Goal: Task Accomplishment & Management: Manage account settings

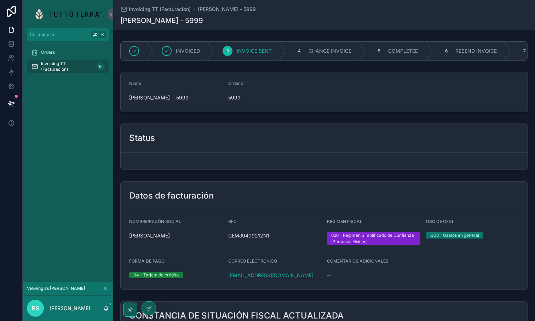
click at [191, 163] on form "scrollable content" at bounding box center [324, 160] width 407 height 17
click at [12, 43] on icon at bounding box center [11, 43] width 7 height 7
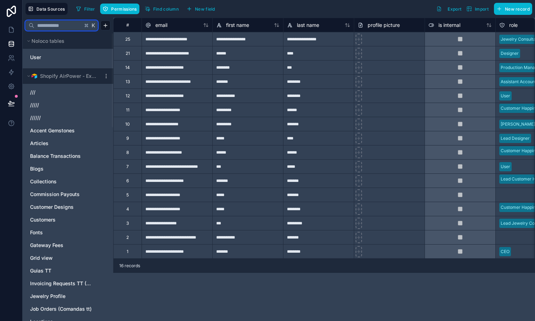
click at [61, 23] on input "text" at bounding box center [58, 25] width 48 height 13
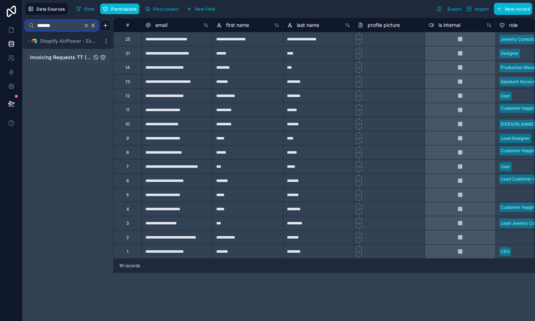
type input "*******"
click at [101, 57] on icon "Invoicing Requests TT (Facturación)" at bounding box center [103, 57] width 6 height 6
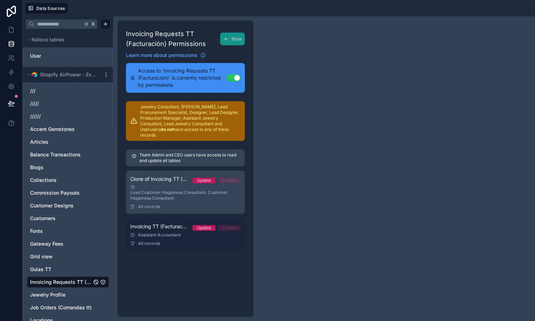
click at [162, 232] on div "Assistant Accountant" at bounding box center [185, 235] width 110 height 6
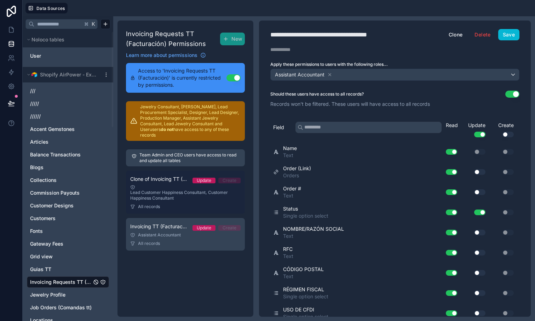
click at [169, 191] on div "Lead Customer Happiness Consultant, Customer Happiness Consultant" at bounding box center [185, 193] width 110 height 16
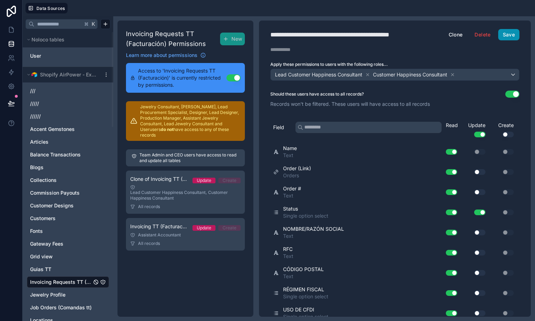
click at [510, 33] on button "Save" at bounding box center [508, 34] width 21 height 11
click at [10, 42] on icon at bounding box center [11, 42] width 5 height 2
click at [11, 35] on link at bounding box center [11, 30] width 22 height 14
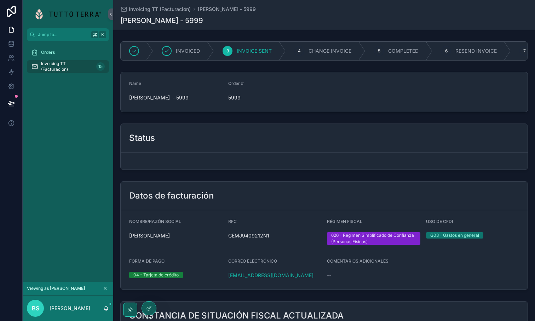
click at [275, 152] on div "Status" at bounding box center [324, 138] width 407 height 29
click at [105, 289] on icon "scrollable content" at bounding box center [105, 288] width 5 height 5
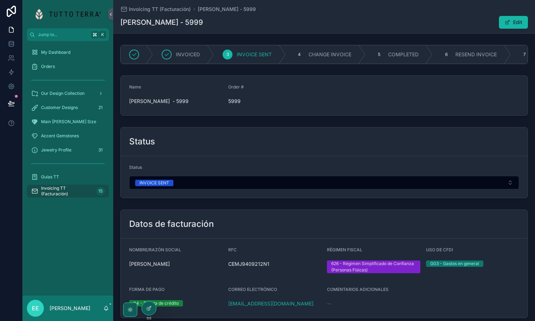
click at [246, 173] on div "Status" at bounding box center [324, 168] width 390 height 8
click at [241, 144] on div "Status" at bounding box center [324, 141] width 390 height 11
click at [151, 304] on div at bounding box center [149, 307] width 14 height 13
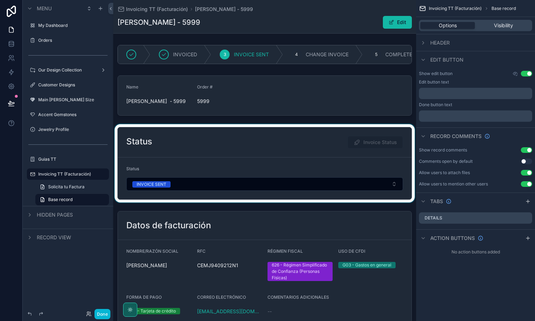
click at [213, 162] on div "scrollable content" at bounding box center [264, 163] width 303 height 78
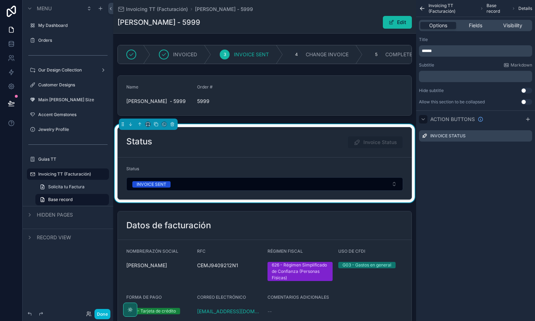
click at [423, 118] on icon "scrollable content" at bounding box center [423, 119] width 6 height 6
click at [353, 148] on span "Invoice Status" at bounding box center [375, 142] width 56 height 13
click at [517, 28] on span "Visibility" at bounding box center [512, 25] width 19 height 7
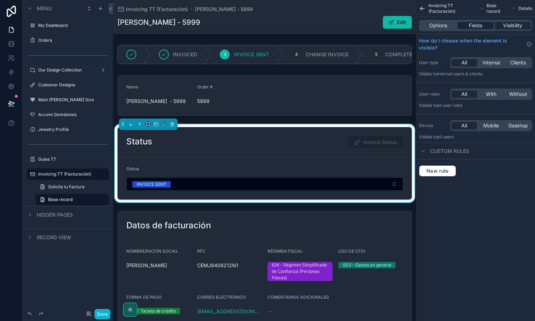
click at [473, 28] on span "Fields" at bounding box center [474, 25] width 13 height 7
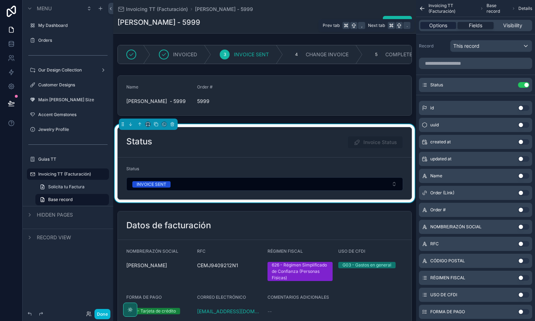
click at [440, 28] on span "Options" at bounding box center [438, 25] width 18 height 7
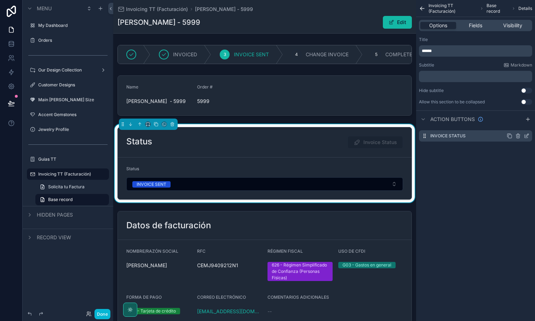
click at [510, 136] on icon "scrollable content" at bounding box center [509, 136] width 6 height 6
click at [518, 150] on icon "scrollable content" at bounding box center [518, 150] width 6 height 6
click at [516, 140] on icon at bounding box center [514, 139] width 3 height 3
click at [527, 136] on icon "scrollable content" at bounding box center [526, 136] width 6 height 6
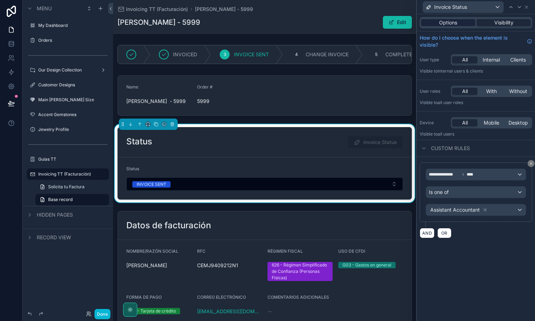
click at [446, 25] on span "Options" at bounding box center [448, 22] width 18 height 7
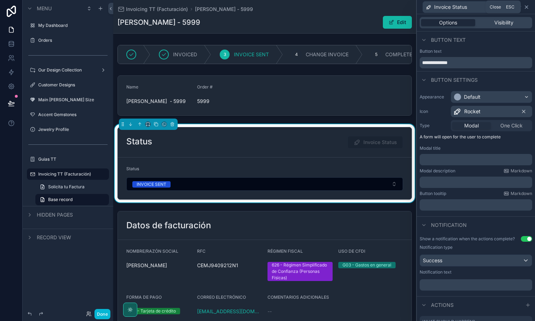
click at [528, 8] on icon at bounding box center [526, 7] width 6 height 6
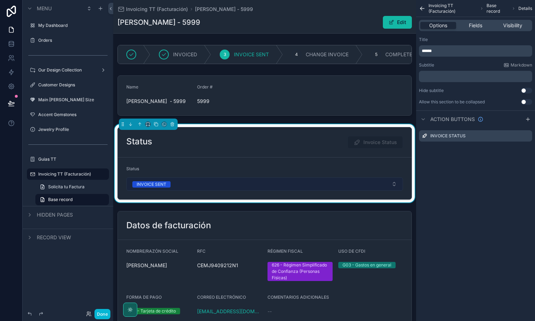
click at [254, 191] on button "INVOICE SENT" at bounding box center [264, 183] width 276 height 13
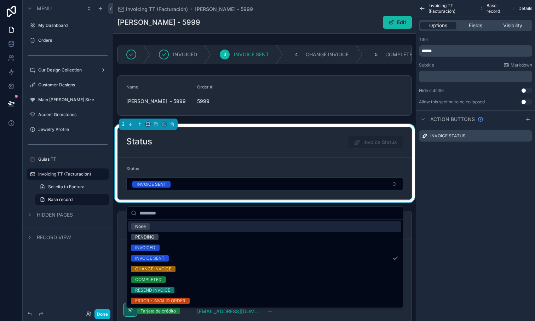
click at [259, 190] on div "Status INVOICE SENT" at bounding box center [264, 178] width 276 height 25
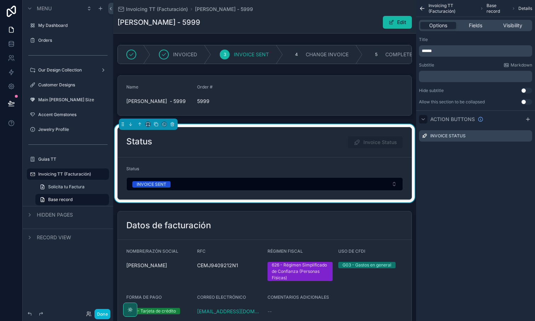
click at [426, 118] on div "scrollable content" at bounding box center [423, 119] width 8 height 8
click at [318, 148] on div "Status Invoice Status" at bounding box center [264, 142] width 276 height 13
click at [475, 27] on span "Fields" at bounding box center [474, 25] width 13 height 7
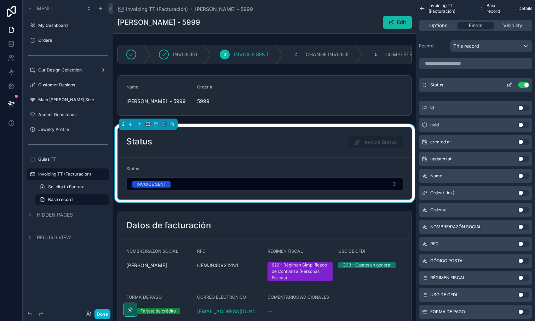
click at [509, 83] on icon "scrollable content" at bounding box center [509, 85] width 6 height 6
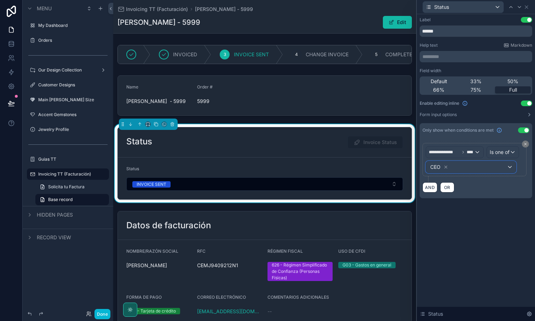
click at [508, 167] on div "CEO" at bounding box center [471, 166] width 90 height 11
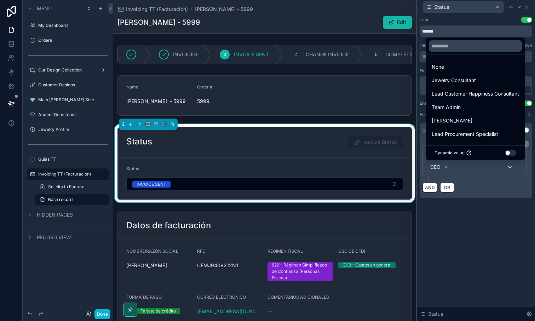
click at [508, 167] on div at bounding box center [475, 160] width 118 height 321
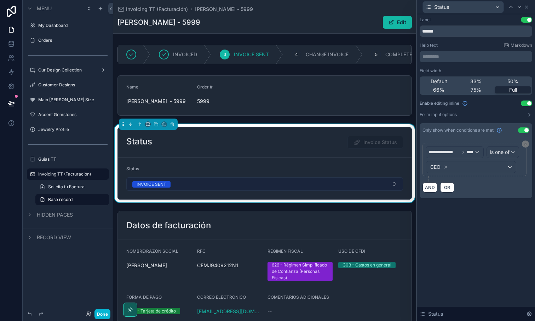
click at [380, 191] on button "INVOICE SENT" at bounding box center [264, 183] width 276 height 13
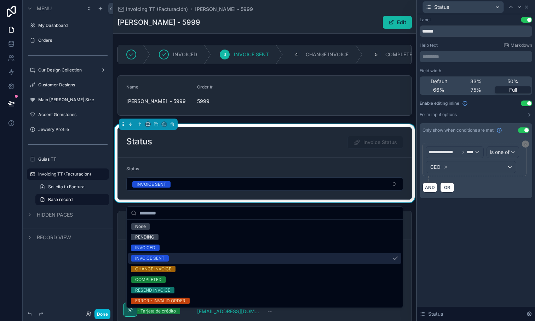
click at [440, 232] on div "**********" at bounding box center [475, 167] width 118 height 306
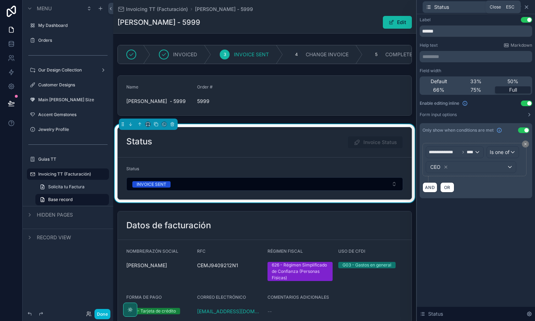
click at [528, 7] on icon at bounding box center [526, 7] width 6 height 6
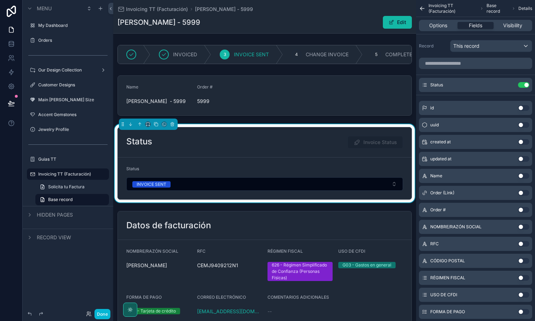
click at [324, 179] on form "Status INVOICE SENT" at bounding box center [264, 178] width 293 height 42
click at [432, 25] on span "Options" at bounding box center [438, 25] width 18 height 7
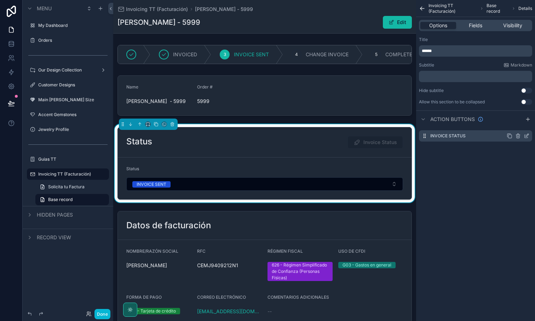
click at [509, 135] on icon "scrollable content" at bounding box center [509, 136] width 6 height 6
click at [527, 150] on icon "scrollable content" at bounding box center [526, 149] width 3 height 3
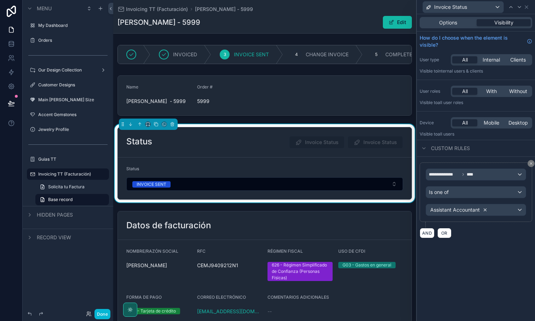
click at [485, 209] on icon at bounding box center [484, 209] width 5 height 5
click at [464, 212] on div "Value" at bounding box center [476, 209] width 100 height 11
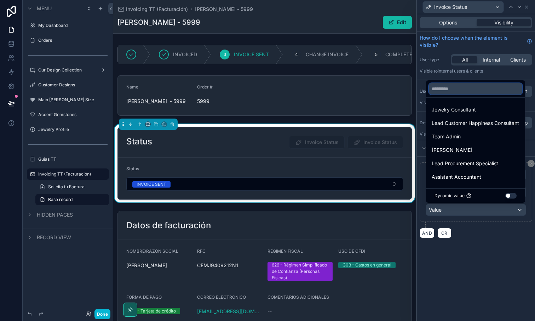
click at [450, 90] on input "text" at bounding box center [474, 88] width 93 height 11
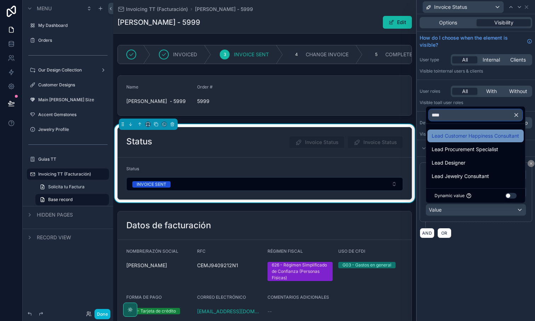
type input "****"
click at [472, 137] on span "Lead Customer Happiness Consultant" at bounding box center [474, 136] width 87 height 8
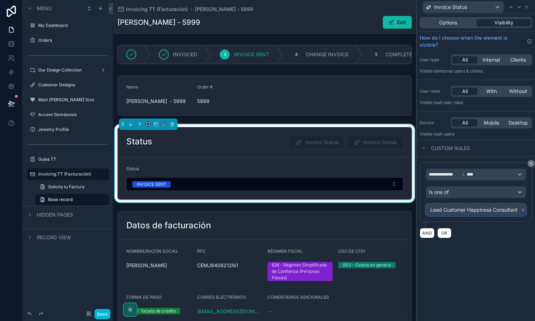
click at [480, 211] on span "Lead Customer Happiness Consultant" at bounding box center [473, 209] width 87 height 7
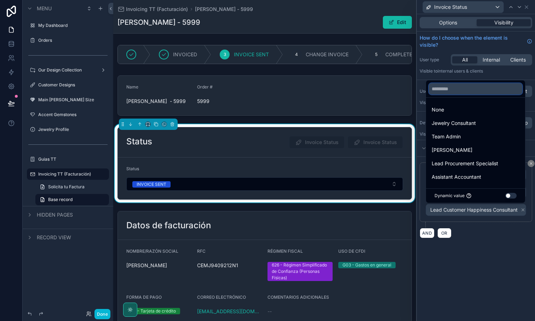
click at [443, 88] on input "text" at bounding box center [474, 88] width 93 height 11
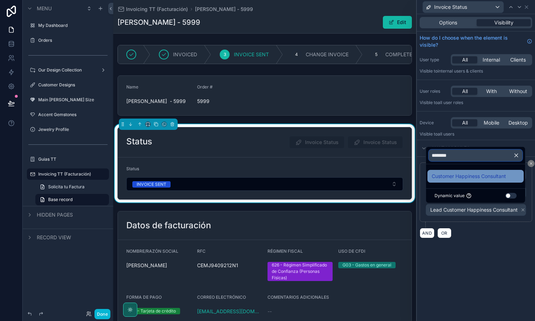
type input "********"
click at [455, 175] on span "Customer Happiness Consultant" at bounding box center [468, 176] width 74 height 8
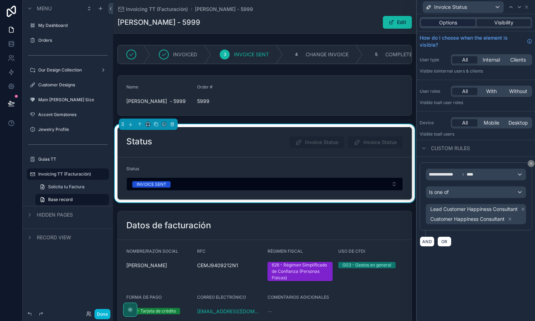
click at [457, 23] on div "Options" at bounding box center [448, 22] width 54 height 7
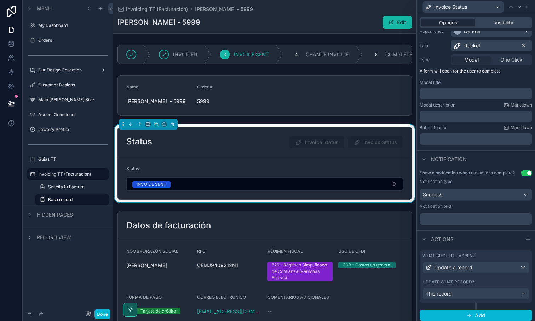
scroll to position [68, 0]
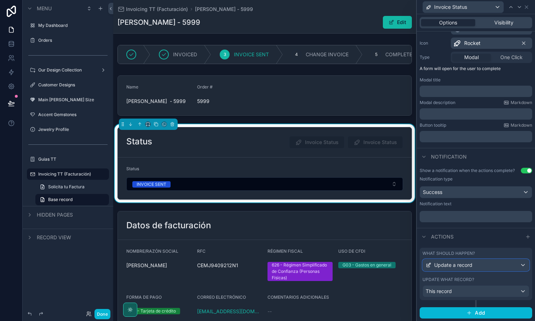
click at [467, 262] on span "Update a record" at bounding box center [453, 264] width 38 height 7
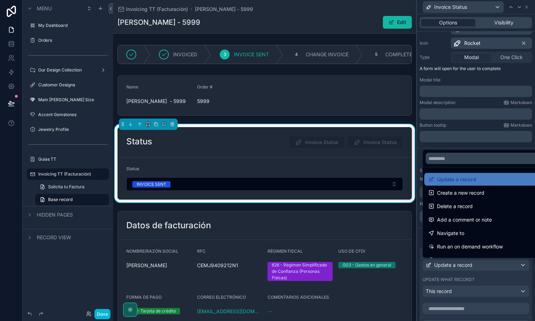
click at [468, 264] on div at bounding box center [475, 160] width 118 height 321
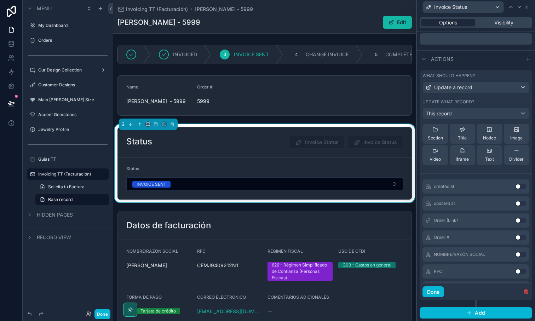
scroll to position [0, 0]
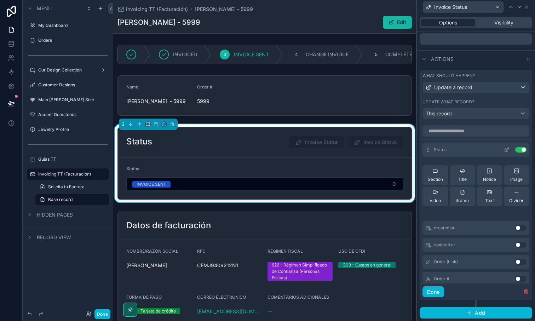
click at [506, 148] on icon at bounding box center [506, 150] width 6 height 6
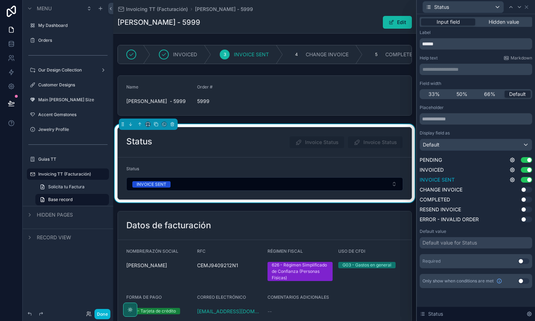
click at [527, 180] on button "Use setting" at bounding box center [525, 180] width 11 height 6
click at [527, 170] on button "Use setting" at bounding box center [525, 170] width 11 height 6
click at [527, 158] on button "Use setting" at bounding box center [525, 160] width 11 height 6
click at [525, 188] on button "Use setting" at bounding box center [525, 190] width 11 height 6
click at [523, 198] on button "Use setting" at bounding box center [525, 200] width 11 height 6
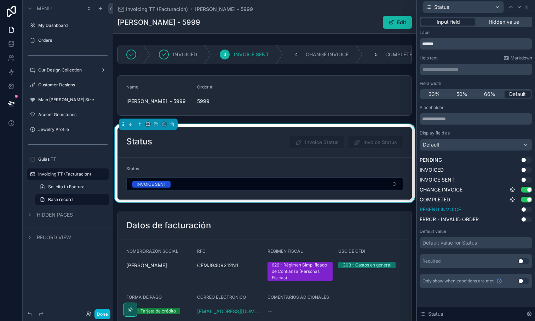
click at [524, 209] on button "Use setting" at bounding box center [525, 209] width 11 height 6
click at [526, 7] on icon at bounding box center [526, 7] width 3 height 3
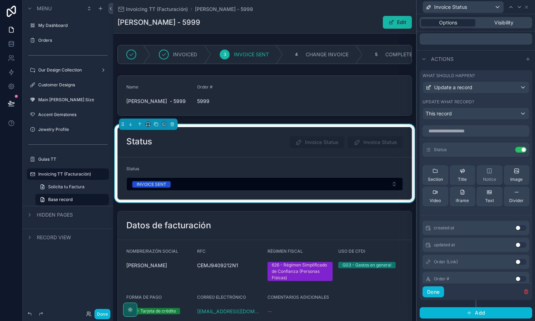
scroll to position [215, 0]
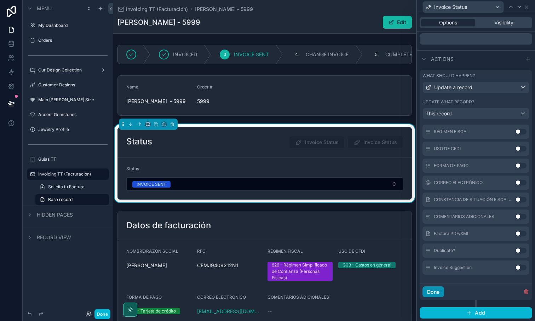
click at [438, 289] on button "Done" at bounding box center [433, 291] width 22 height 11
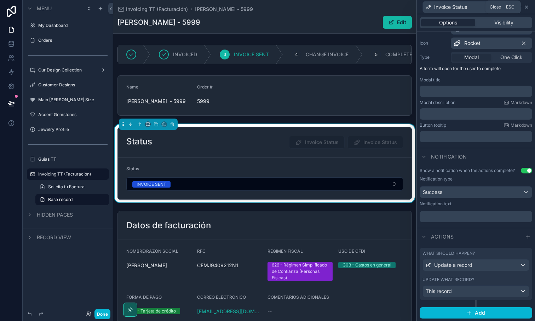
click at [527, 6] on icon at bounding box center [526, 7] width 6 height 6
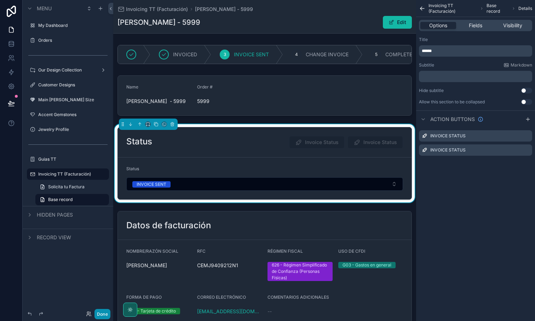
click at [103, 316] on button "Done" at bounding box center [102, 314] width 16 height 10
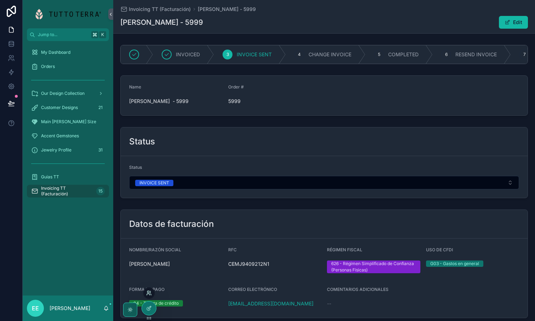
click at [150, 294] on icon at bounding box center [149, 293] width 6 height 6
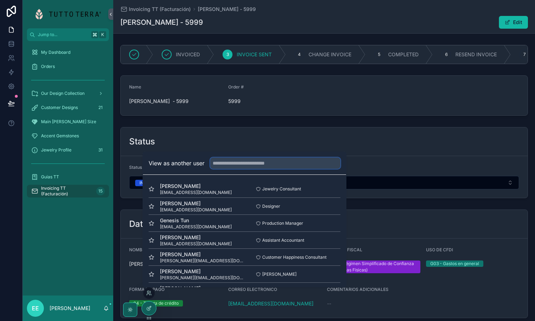
click at [224, 163] on input "text" at bounding box center [275, 162] width 130 height 11
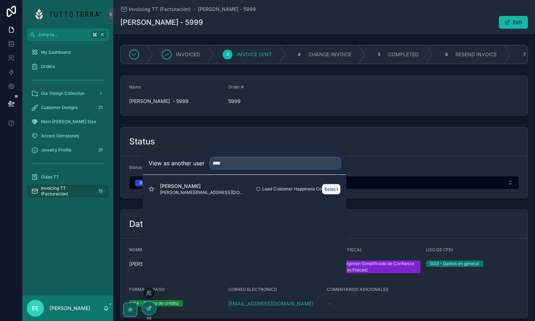
type input "****"
click at [329, 188] on button "Select" at bounding box center [331, 189] width 18 height 10
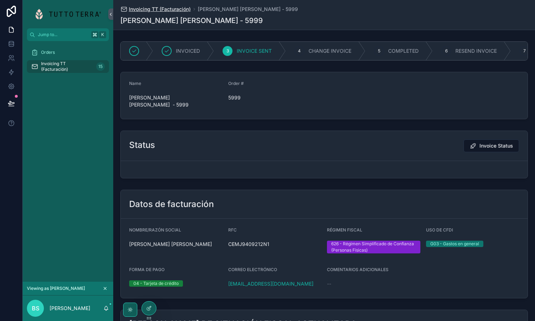
click at [155, 9] on span "Invoicing TT (Facturación)" at bounding box center [160, 9] width 62 height 7
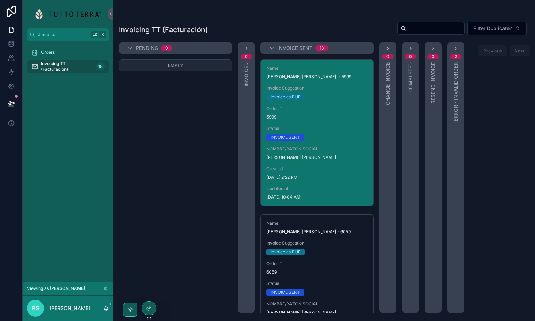
click at [325, 121] on div "Name JESUS FRANCISCO CEDANO MARTINEZ - 5999 Invoice Suggestion Invoice as PUE O…" at bounding box center [317, 133] width 112 height 146
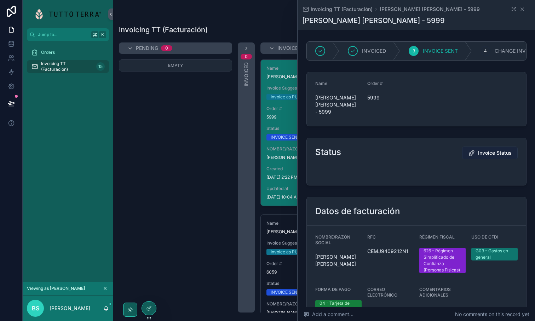
click at [481, 153] on span "Invoice Status" at bounding box center [495, 152] width 34 height 7
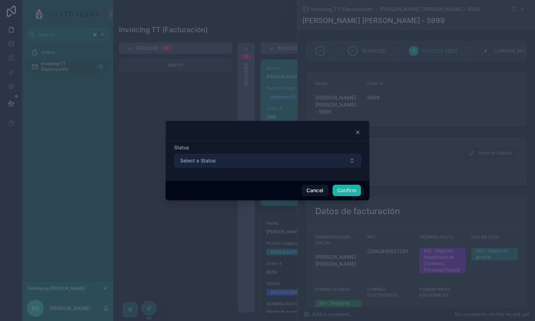
click at [292, 161] on button "Select a Status" at bounding box center [267, 160] width 187 height 13
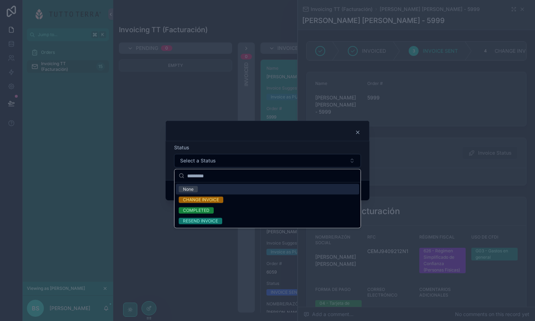
click at [343, 134] on div at bounding box center [267, 132] width 186 height 6
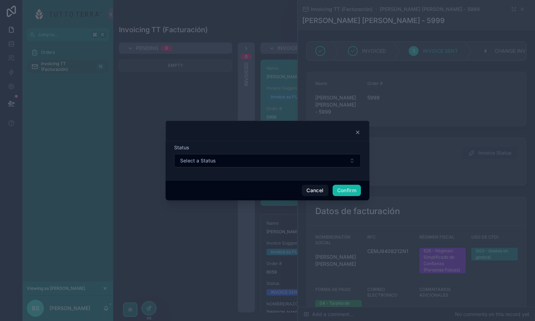
click at [356, 134] on icon at bounding box center [357, 132] width 3 height 3
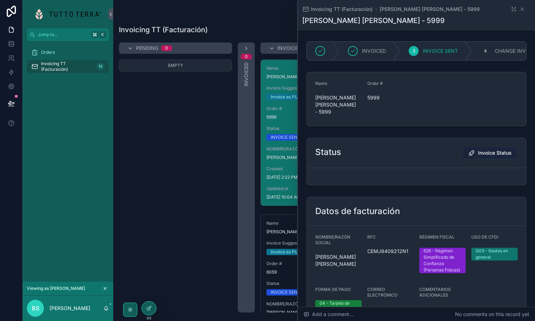
click at [472, 150] on icon "scrollable content" at bounding box center [471, 152] width 7 height 7
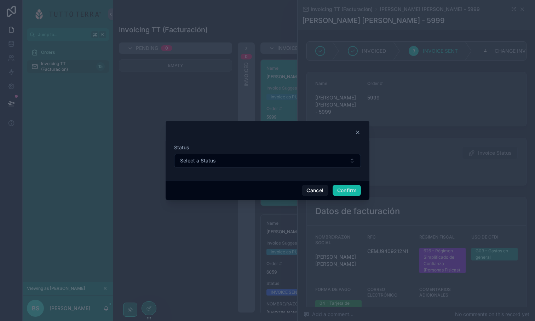
click at [357, 133] on icon at bounding box center [358, 132] width 6 height 6
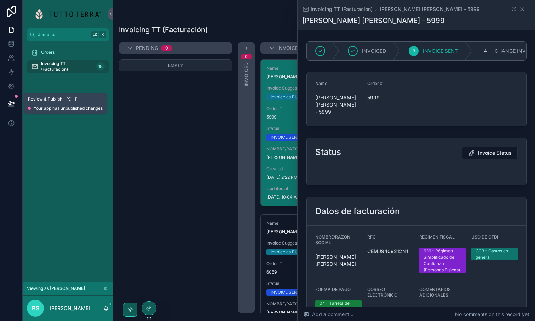
click at [10, 101] on icon at bounding box center [11, 103] width 6 height 4
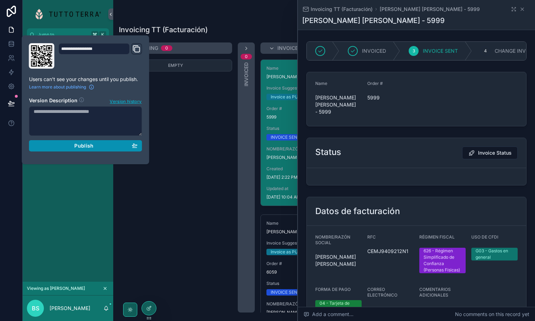
click at [73, 146] on div "Publish" at bounding box center [86, 145] width 104 height 6
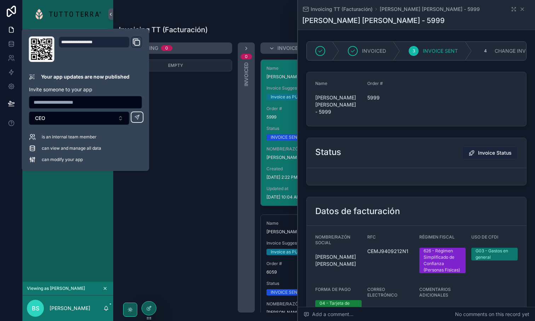
click at [495, 153] on span "Invoice Status" at bounding box center [495, 152] width 34 height 7
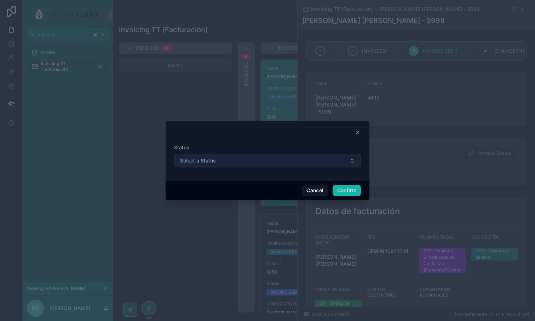
click at [330, 160] on button "Select a Status" at bounding box center [267, 160] width 187 height 13
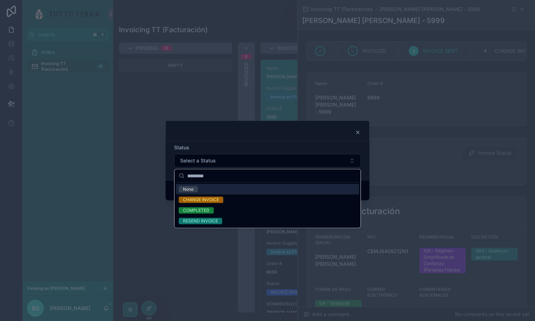
click at [360, 134] on icon at bounding box center [358, 132] width 6 height 6
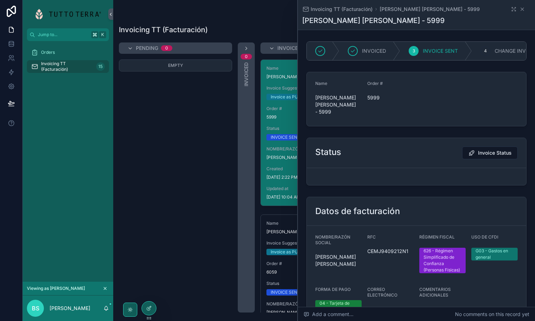
click at [106, 287] on icon "scrollable content" at bounding box center [105, 288] width 5 height 5
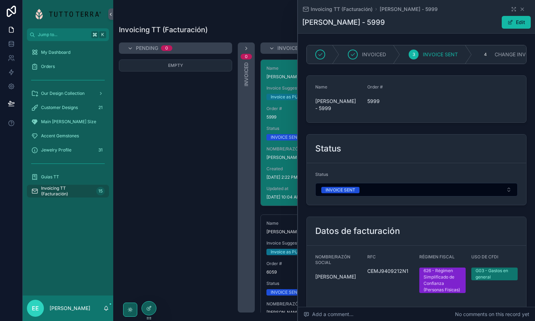
click at [415, 180] on div "Status" at bounding box center [416, 175] width 202 height 8
click at [148, 306] on icon at bounding box center [149, 308] width 6 height 6
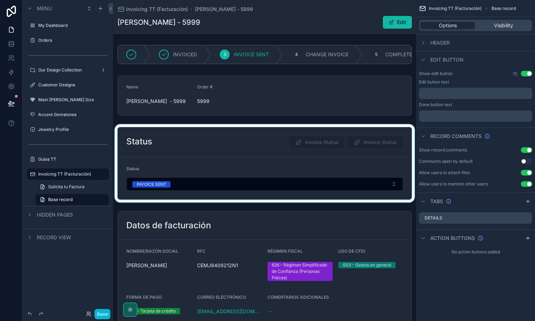
click at [317, 188] on div "scrollable content" at bounding box center [264, 163] width 303 height 78
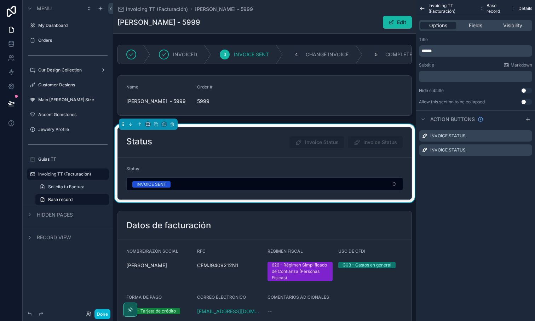
click at [304, 174] on div "Status" at bounding box center [264, 170] width 276 height 8
click at [477, 25] on span "Fields" at bounding box center [474, 25] width 13 height 7
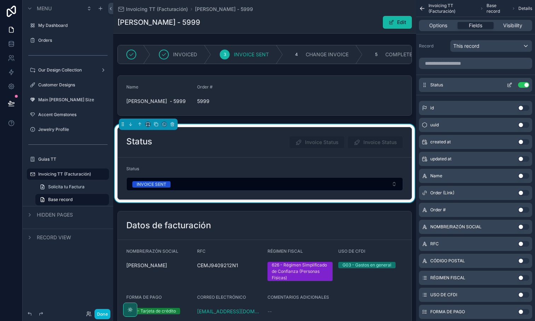
click at [509, 84] on icon "scrollable content" at bounding box center [509, 85] width 6 height 6
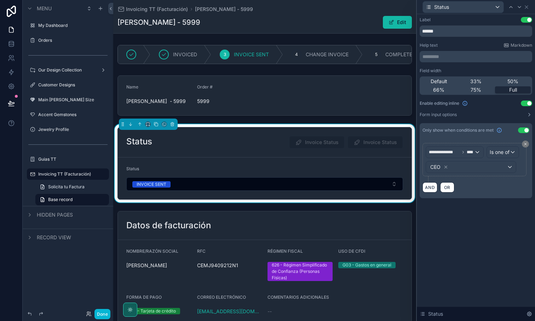
click at [474, 102] on div "Enable editing inline Use setting" at bounding box center [475, 103] width 112 height 6
click at [528, 113] on icon at bounding box center [529, 115] width 6 height 6
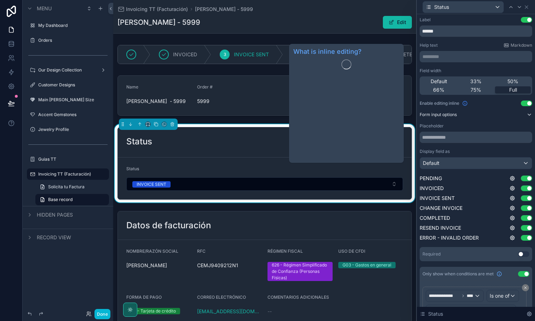
click at [467, 103] on icon at bounding box center [464, 103] width 4 height 4
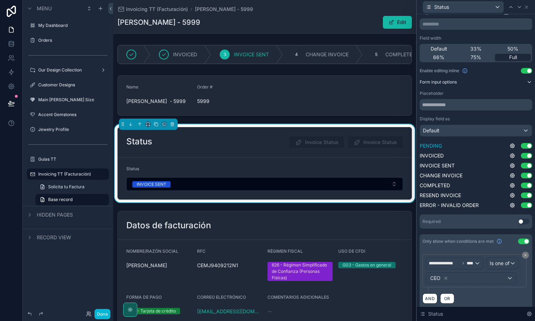
scroll to position [38, 0]
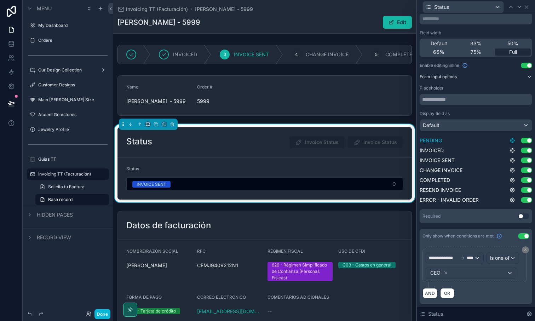
click at [511, 139] on icon at bounding box center [512, 141] width 6 height 6
click at [534, 111] on div "**********" at bounding box center [475, 148] width 118 height 344
click at [529, 313] on icon at bounding box center [528, 313] width 1 height 1
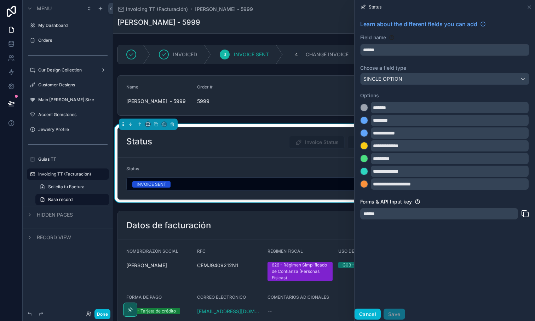
click at [366, 316] on button "Cancel" at bounding box center [367, 313] width 26 height 11
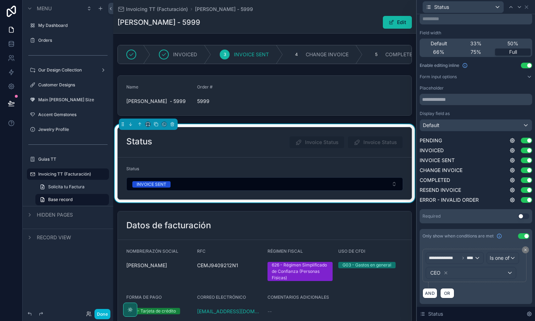
scroll to position [0, 0]
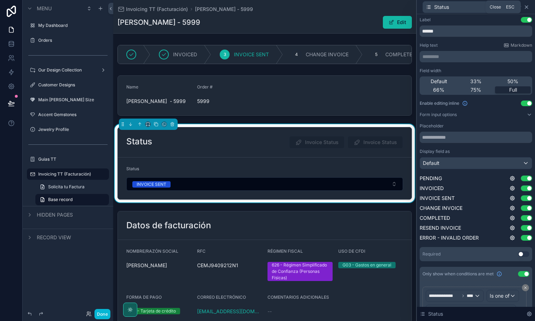
click at [527, 7] on icon at bounding box center [526, 7] width 3 height 3
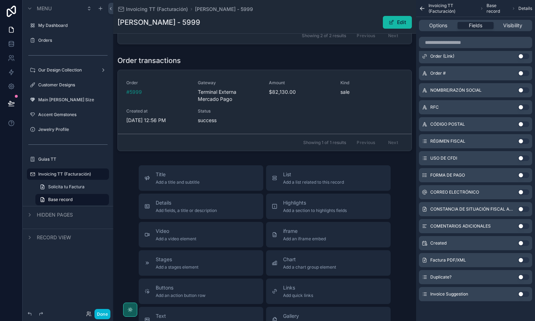
scroll to position [959, 0]
click at [295, 208] on span "Highlights" at bounding box center [315, 203] width 64 height 7
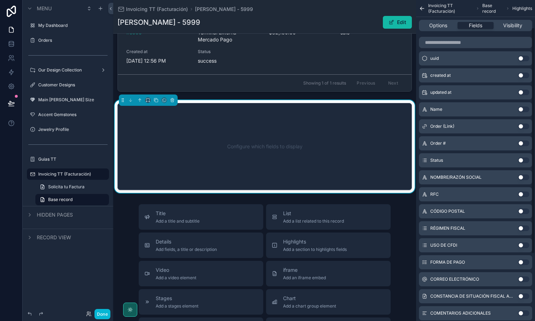
scroll to position [48, 0]
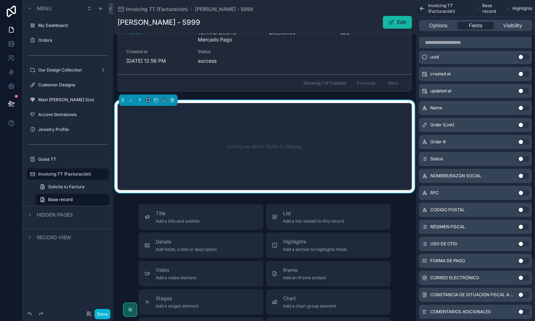
click at [521, 156] on button "Use setting" at bounding box center [523, 159] width 11 height 6
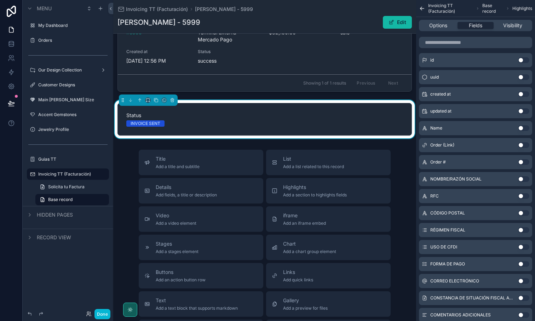
click at [212, 119] on span "Status" at bounding box center [264, 115] width 276 height 7
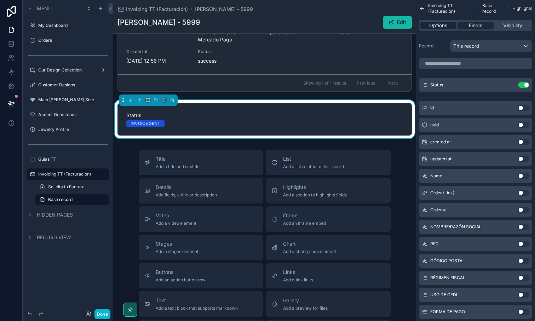
click at [437, 26] on span "Options" at bounding box center [438, 25] width 18 height 7
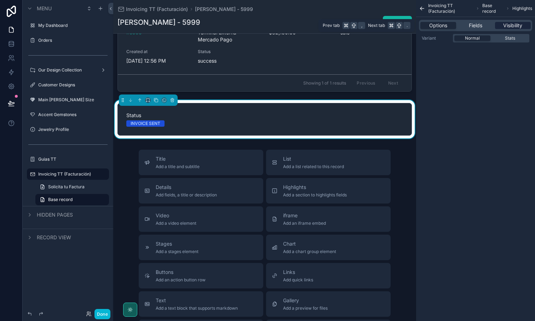
click at [504, 26] on span "Visibility" at bounding box center [512, 25] width 19 height 7
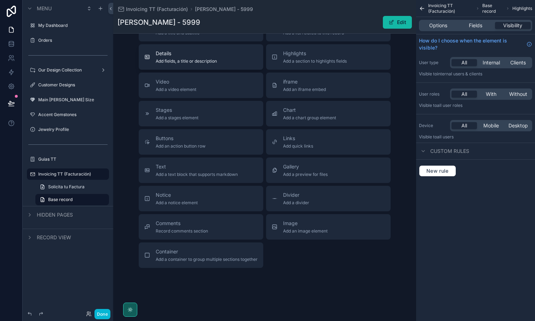
scroll to position [1171, 0]
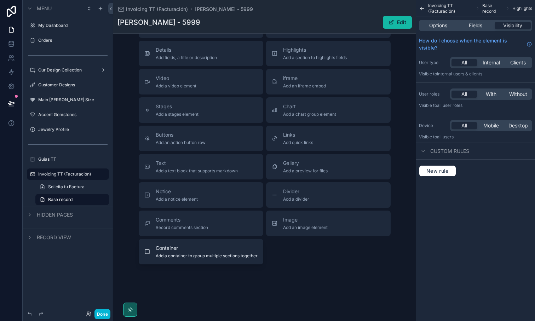
click at [198, 246] on span "Container" at bounding box center [207, 247] width 102 height 7
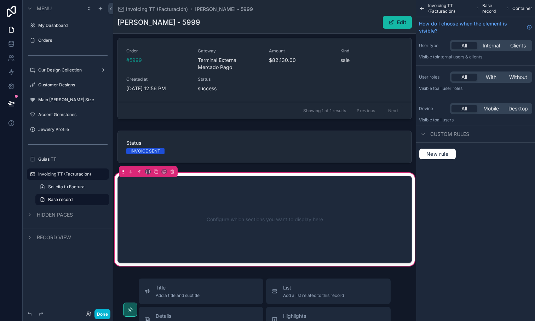
scroll to position [991, 0]
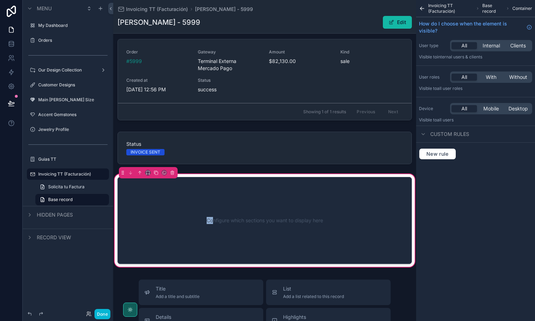
drag, startPoint x: 216, startPoint y: 162, endPoint x: 212, endPoint y: 231, distance: 69.0
click at [238, 211] on div "Configure which sections you want to display here" at bounding box center [264, 220] width 271 height 64
click at [295, 232] on div "Configure which sections you want to display here" at bounding box center [264, 220] width 271 height 64
click at [461, 224] on div "Invoicing TT (Facturación) Base record Container How do I choose when the eleme…" at bounding box center [475, 160] width 119 height 321
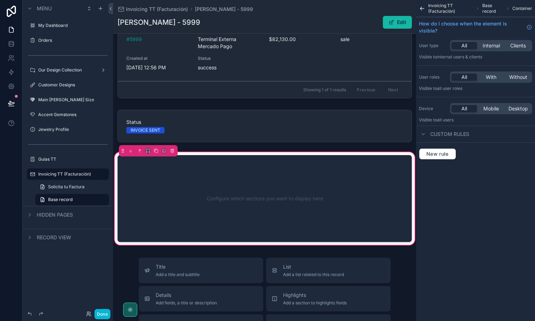
scroll to position [1003, 0]
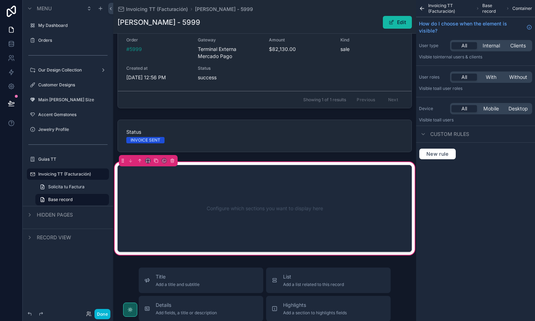
drag, startPoint x: 272, startPoint y: 148, endPoint x: 260, endPoint y: 216, distance: 69.6
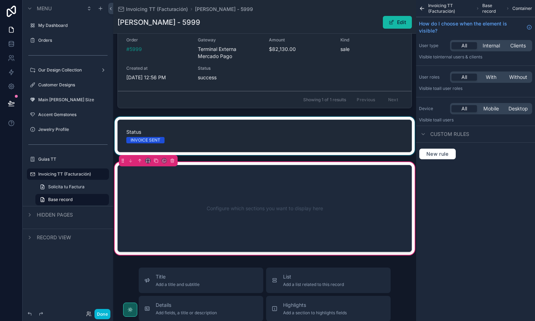
drag, startPoint x: 260, startPoint y: 216, endPoint x: 249, endPoint y: 145, distance: 71.8
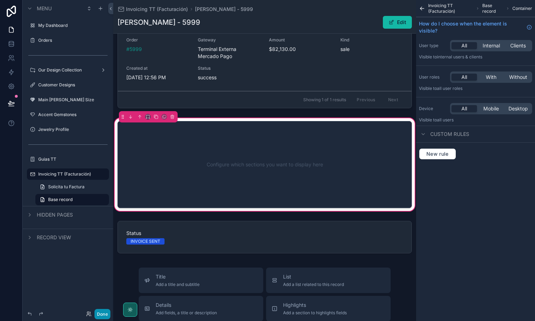
click at [100, 314] on button "Done" at bounding box center [102, 314] width 16 height 10
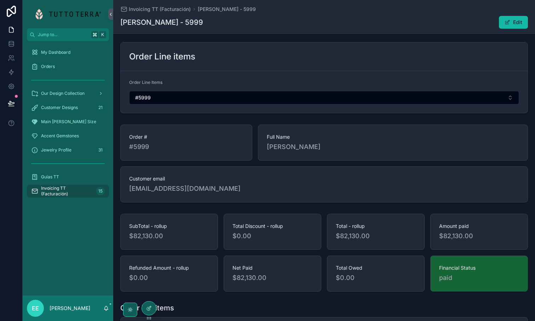
scroll to position [851, 0]
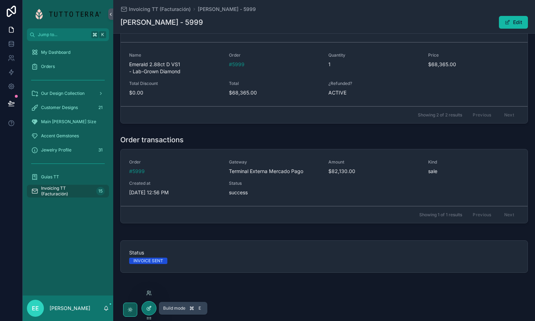
click at [146, 308] on icon at bounding box center [149, 308] width 6 height 6
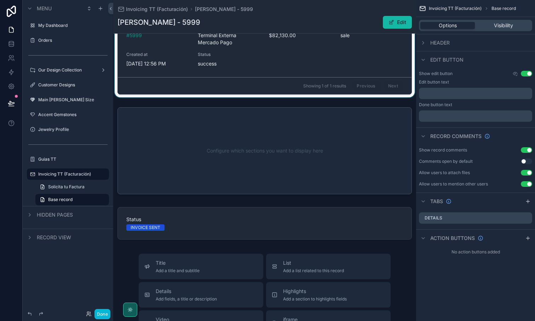
scroll to position [1016, 0]
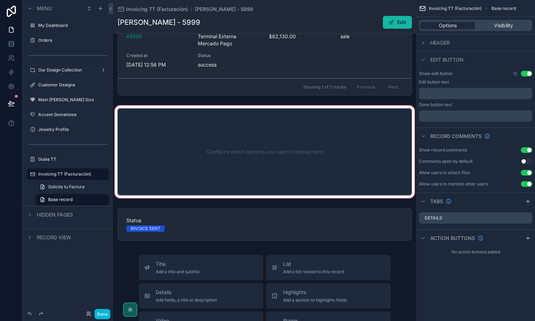
click at [284, 176] on div "scrollable content" at bounding box center [264, 151] width 303 height 95
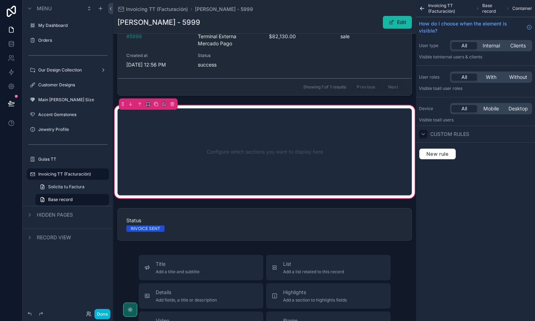
click at [424, 135] on icon "scrollable content" at bounding box center [423, 134] width 6 height 6
click at [451, 137] on span "Custom rules" at bounding box center [449, 133] width 39 height 7
click at [486, 6] on span "Base record" at bounding box center [492, 8] width 21 height 11
click at [520, 8] on span "Container" at bounding box center [522, 9] width 20 height 6
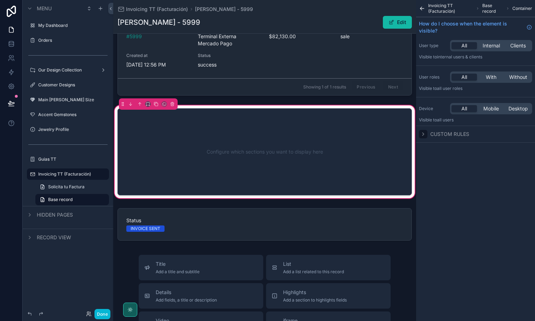
click at [438, 122] on span "all users" at bounding box center [445, 119] width 17 height 5
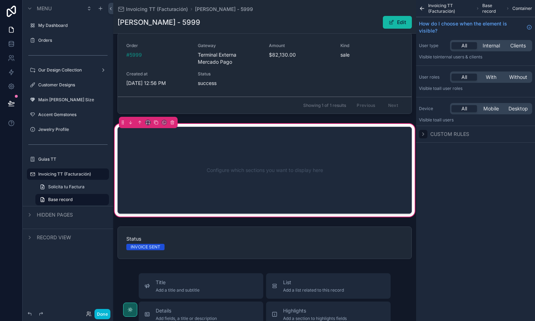
scroll to position [1011, 0]
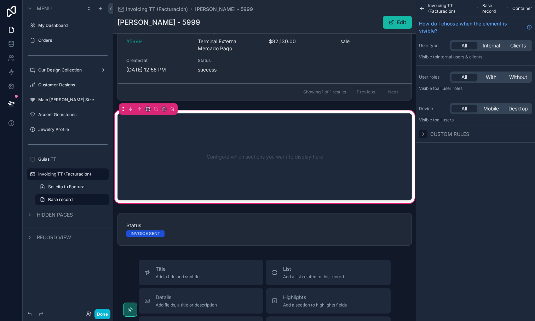
click at [201, 153] on div "Configure which sections you want to display here" at bounding box center [264, 157] width 271 height 64
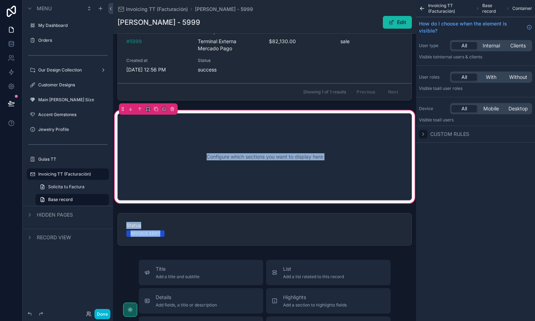
drag, startPoint x: 133, startPoint y: 237, endPoint x: 145, endPoint y: 173, distance: 65.8
click at [422, 8] on icon "scrollable content" at bounding box center [422, 8] width 4 height 0
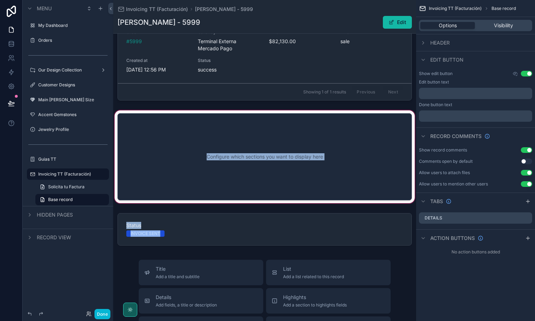
click at [377, 183] on div "scrollable content" at bounding box center [264, 156] width 303 height 95
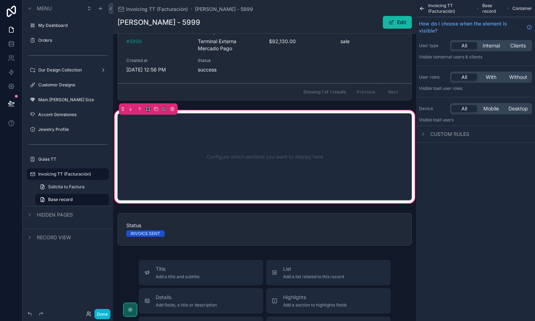
click at [68, 292] on div "Menu My Dashboard Orders Our Design Collection Customer Designs Main Stone Size…" at bounding box center [68, 156] width 90 height 312
click at [76, 187] on span "Solicita tu Factura" at bounding box center [66, 187] width 36 height 6
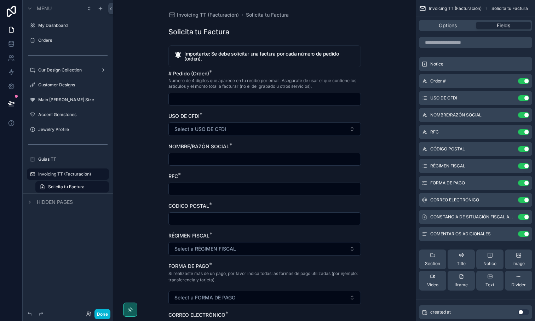
click at [41, 239] on div "Menu My Dashboard Orders Our Design Collection Customer Designs Main Stone Size…" at bounding box center [68, 156] width 90 height 312
click at [57, 176] on label "Invoicing TT (Facturación)" at bounding box center [66, 174] width 57 height 6
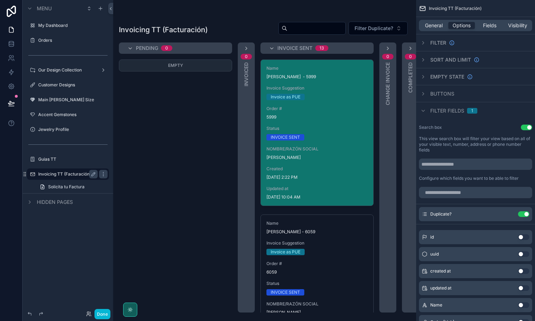
click at [323, 123] on div "Name JESUS FRANCISCO CEDANO MARTINEZ - 5999 Invoice Suggestion Invoice as PUE O…" at bounding box center [317, 133] width 112 height 146
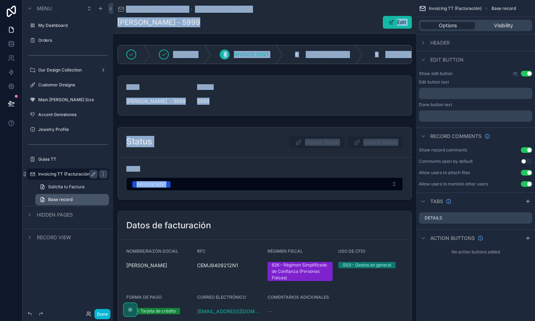
drag, startPoint x: 199, startPoint y: 164, endPoint x: 64, endPoint y: 201, distance: 139.9
click at [63, 201] on div "Menu My Dashboard Orders Our Design Collection Customer Designs Main Stone Size…" at bounding box center [279, 160] width 512 height 321
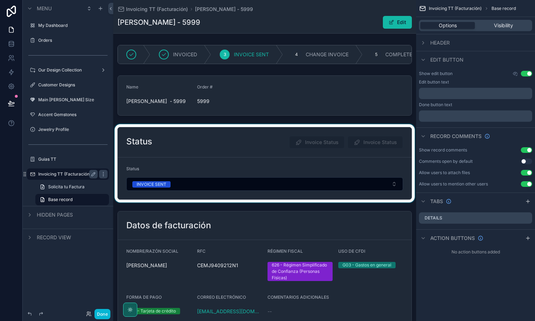
click at [199, 155] on div "scrollable content" at bounding box center [264, 163] width 303 height 78
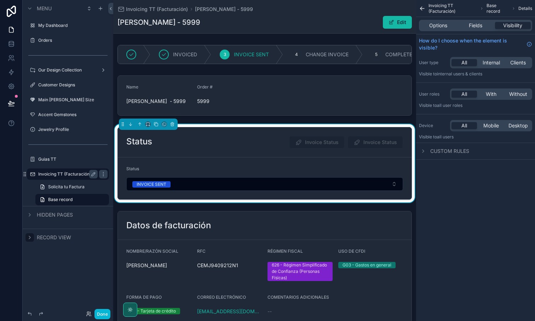
click at [33, 237] on div "scrollable content" at bounding box center [29, 237] width 8 height 8
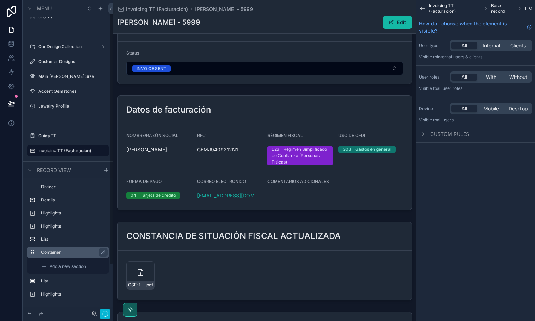
scroll to position [10, 0]
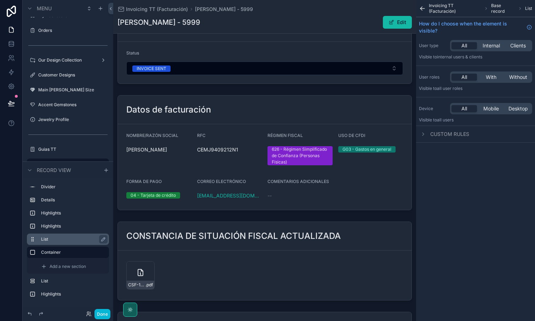
drag, startPoint x: 33, startPoint y: 252, endPoint x: 33, endPoint y: 242, distance: 9.9
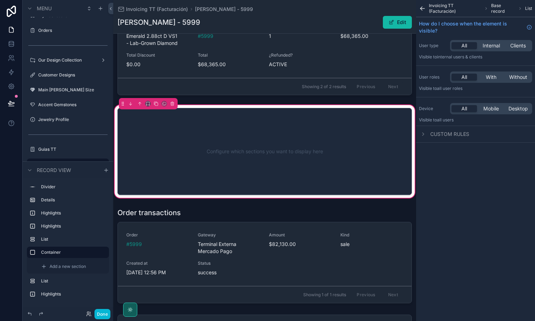
scroll to position [891, 0]
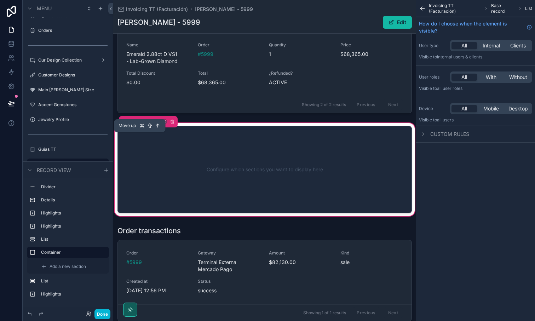
click at [139, 122] on icon "scrollable content" at bounding box center [139, 120] width 1 height 1
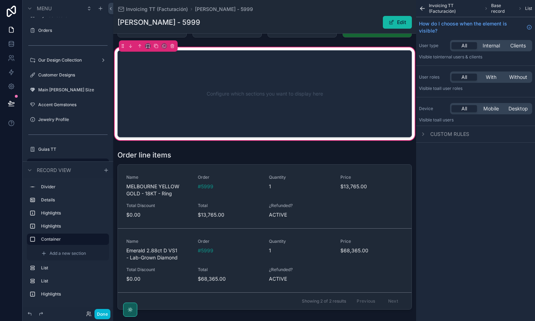
scroll to position [694, 0]
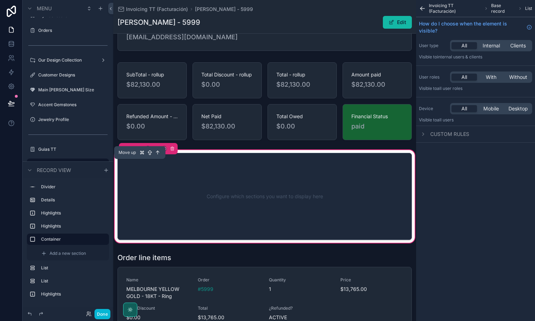
click at [140, 151] on icon "scrollable content" at bounding box center [139, 148] width 5 height 5
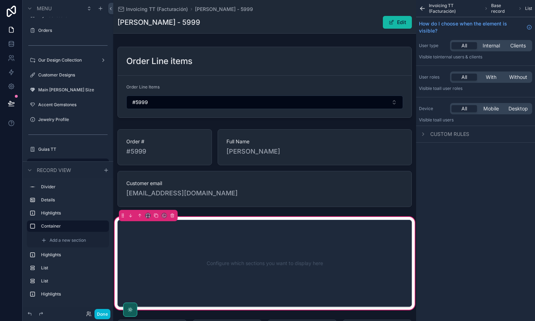
scroll to position [536, 0]
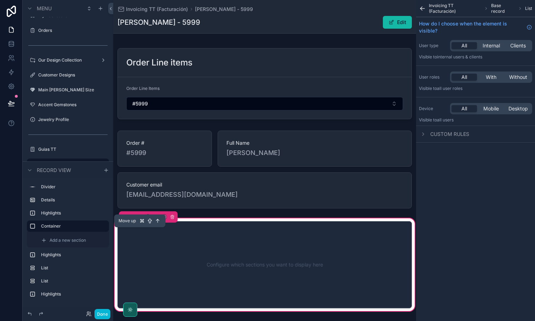
click at [140, 219] on icon "scrollable content" at bounding box center [139, 216] width 5 height 5
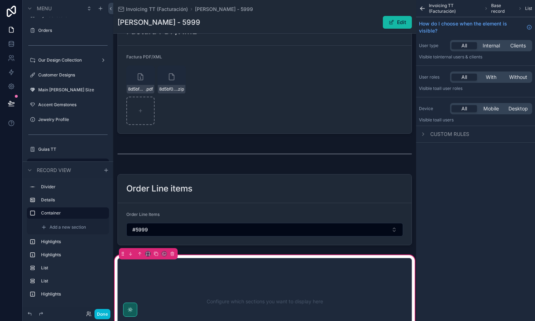
scroll to position [413, 0]
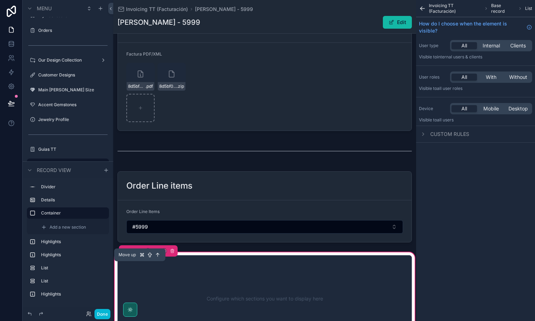
click at [140, 253] on icon "scrollable content" at bounding box center [139, 250] width 5 height 5
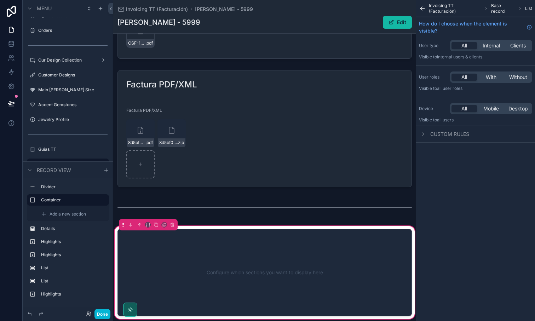
scroll to position [411, 0]
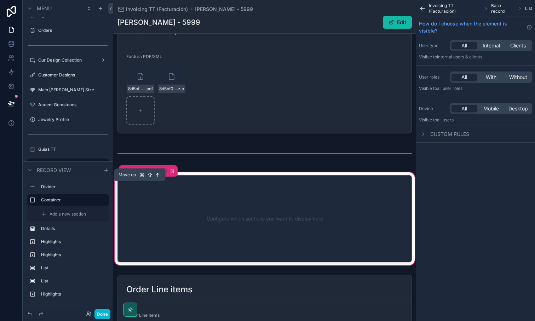
click at [139, 173] on icon "scrollable content" at bounding box center [139, 170] width 5 height 5
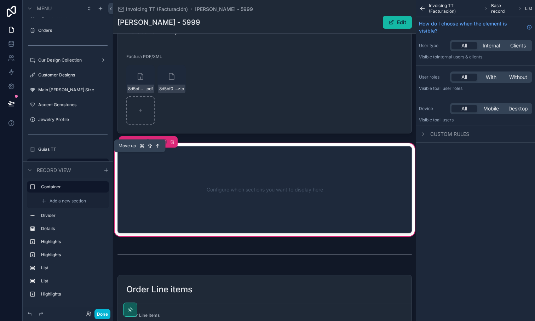
click at [140, 143] on icon "scrollable content" at bounding box center [140, 141] width 0 height 3
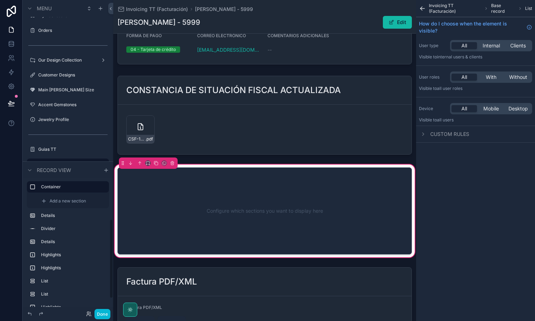
scroll to position [249, 0]
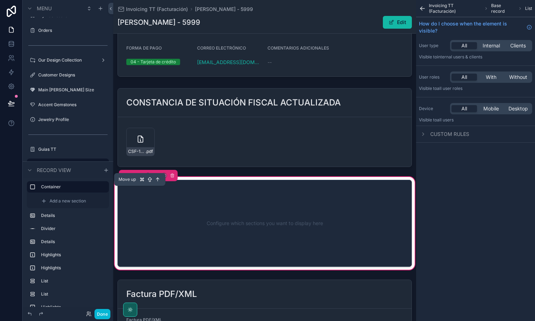
click at [140, 177] on icon "scrollable content" at bounding box center [140, 175] width 0 height 3
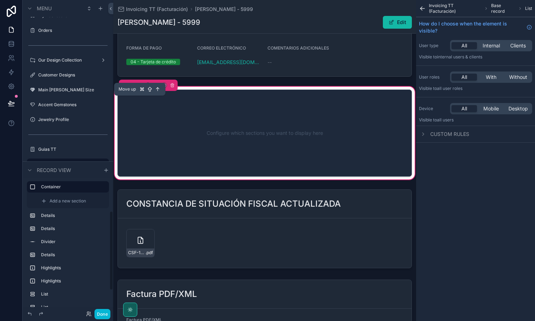
click at [140, 88] on icon "scrollable content" at bounding box center [139, 85] width 5 height 5
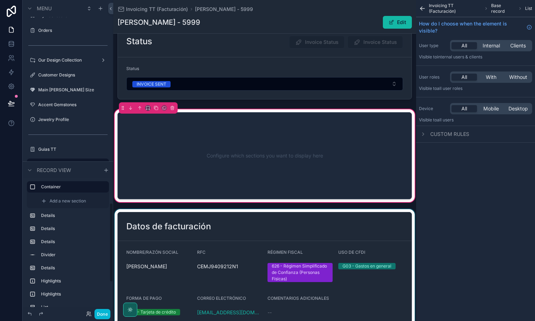
scroll to position [37, 0]
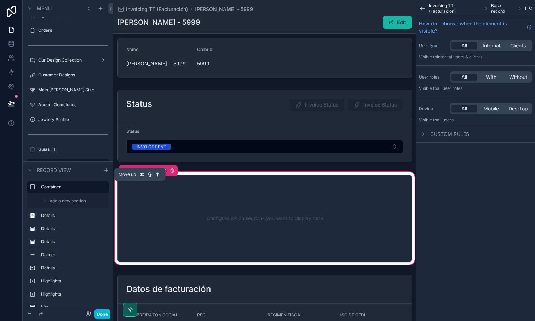
click at [139, 173] on icon "scrollable content" at bounding box center [139, 170] width 5 height 5
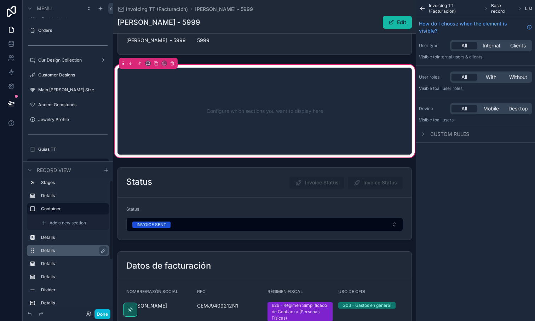
scroll to position [4, 0]
click at [51, 238] on label "Details" at bounding box center [72, 238] width 62 height 6
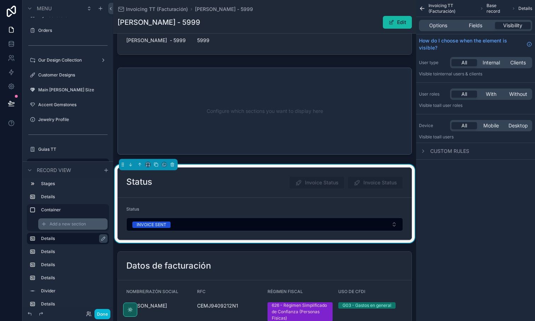
click at [45, 224] on icon "scrollable content" at bounding box center [44, 224] width 6 height 6
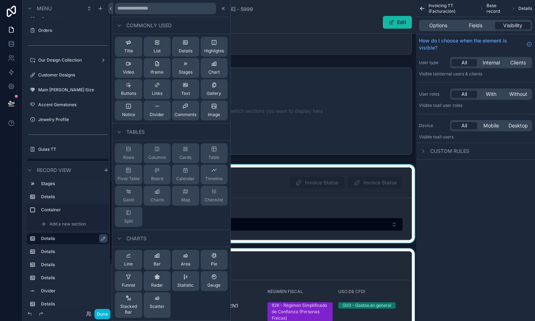
click at [301, 279] on div "scrollable content" at bounding box center [264, 308] width 303 height 121
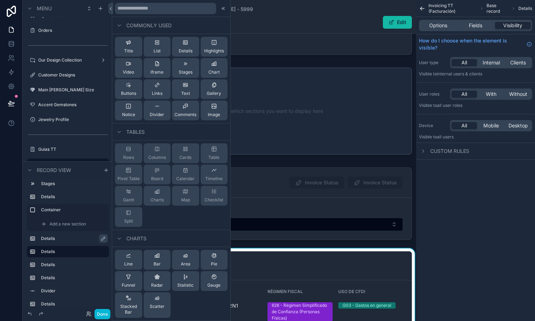
click at [456, 247] on div "Invoicing TT (Facturación) Base record Details Options Fields Visibility How do…" at bounding box center [475, 160] width 119 height 321
click at [440, 244] on div "Invoicing TT (Facturación) Base record Details Options Fields Visibility How do…" at bounding box center [475, 160] width 119 height 321
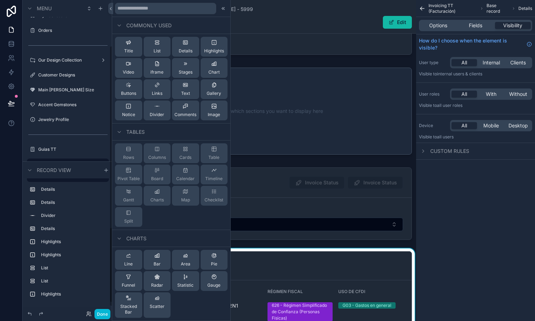
scroll to position [67, 0]
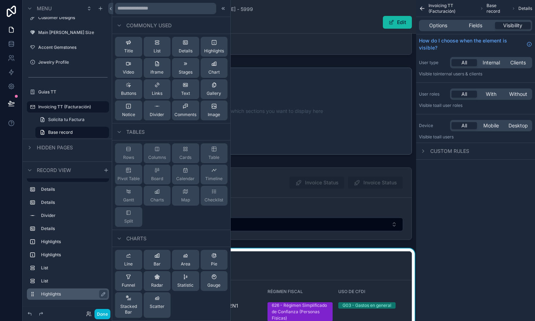
click at [60, 294] on label "Highlights" at bounding box center [72, 294] width 62 height 6
click at [53, 283] on label "List" at bounding box center [72, 281] width 62 height 6
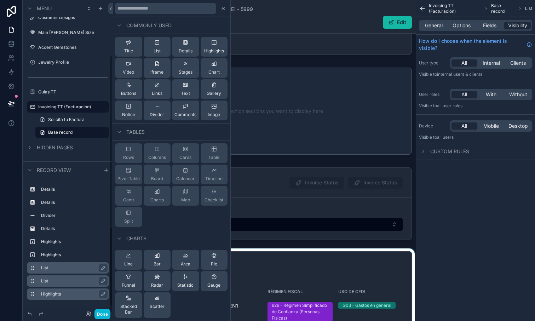
click at [51, 270] on div "List" at bounding box center [73, 267] width 65 height 8
click at [57, 257] on label "Highlights" at bounding box center [72, 255] width 62 height 6
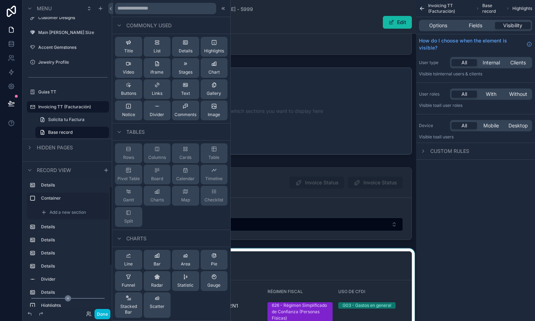
scroll to position [0, 0]
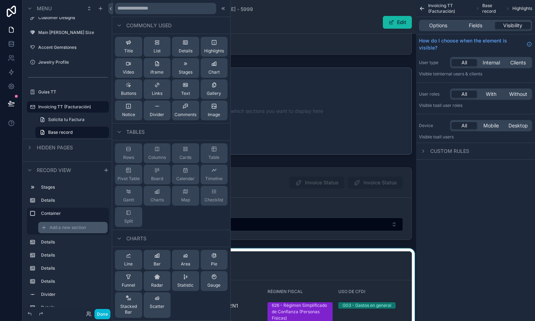
click at [57, 227] on span "Add a new section" at bounding box center [67, 227] width 36 height 6
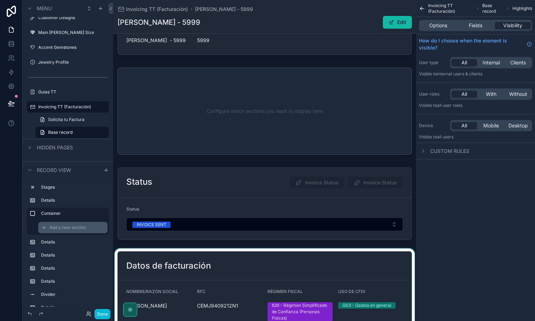
click at [57, 227] on span "Add a new section" at bounding box center [67, 227] width 36 height 6
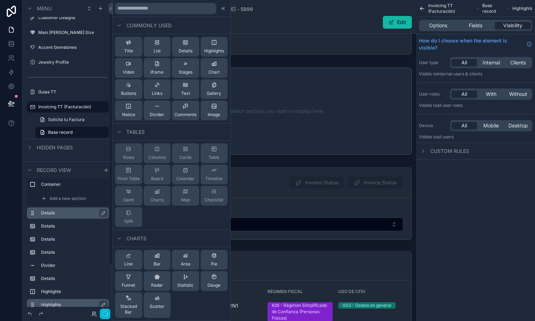
scroll to position [10, 0]
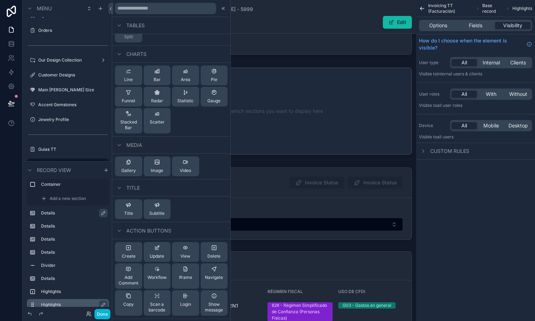
scroll to position [246, 0]
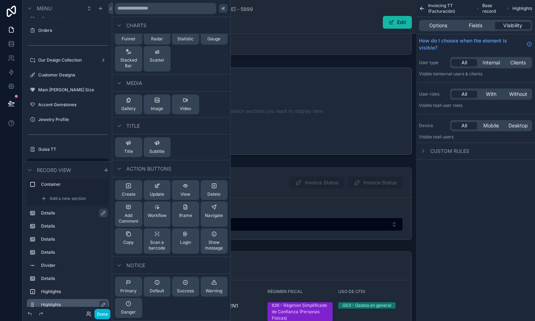
click at [224, 7] on icon at bounding box center [223, 9] width 6 height 6
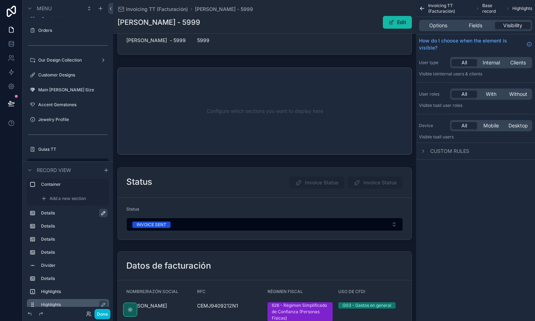
click at [103, 210] on icon "scrollable content" at bounding box center [103, 213] width 6 height 6
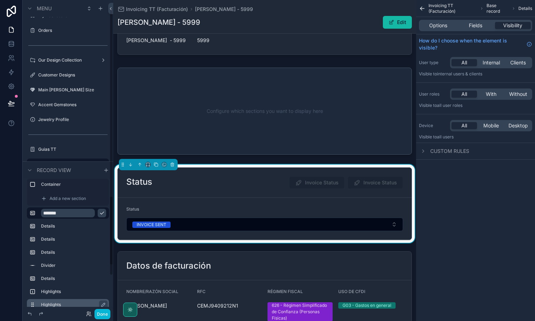
click at [100, 212] on icon "scrollable content" at bounding box center [102, 213] width 4 height 2
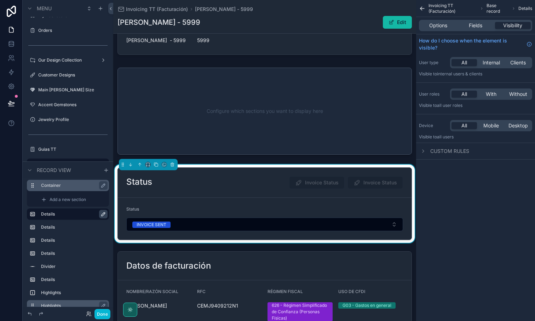
click at [48, 183] on label "Container" at bounding box center [72, 185] width 62 height 6
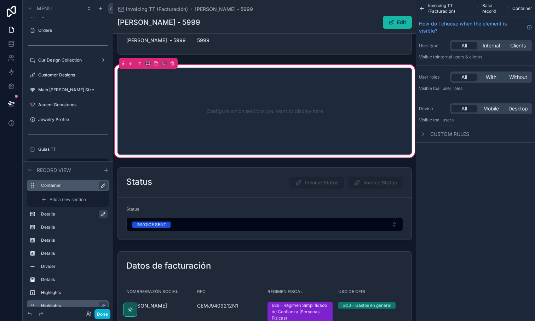
click at [102, 186] on icon "scrollable content" at bounding box center [103, 185] width 6 height 6
click at [103, 186] on icon "scrollable content" at bounding box center [102, 185] width 6 height 6
click at [103, 214] on icon "scrollable content" at bounding box center [103, 214] width 6 height 6
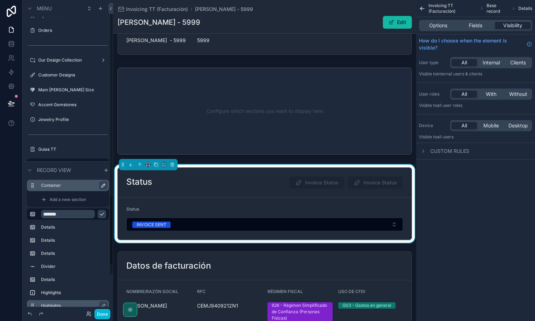
click at [78, 214] on input "*******" at bounding box center [68, 214] width 54 height 8
type input "*"
type input "******"
click at [100, 214] on icon "scrollable content" at bounding box center [102, 214] width 4 height 2
click at [45, 198] on icon "scrollable content" at bounding box center [44, 200] width 6 height 6
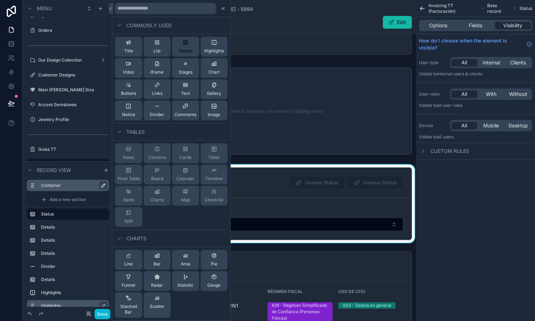
click at [183, 45] on div "Details" at bounding box center [186, 47] width 14 height 14
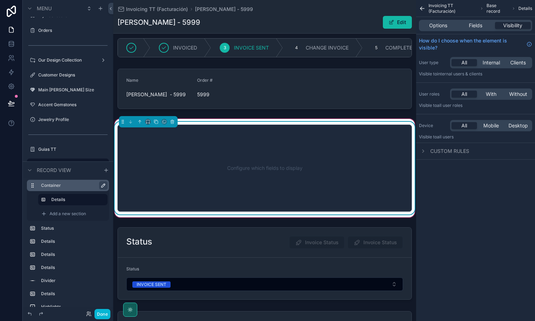
scroll to position [0, 0]
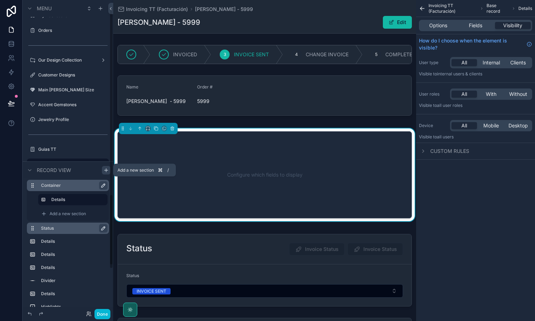
click at [106, 170] on icon "scrollable content" at bounding box center [105, 170] width 3 height 0
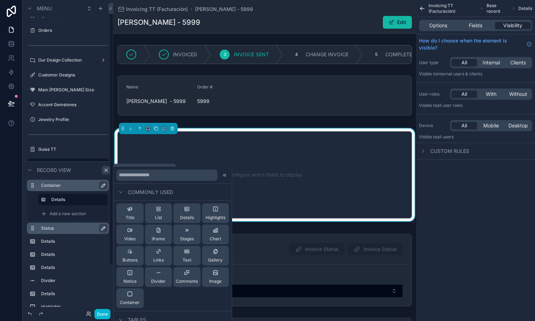
click at [103, 168] on icon "scrollable content" at bounding box center [106, 170] width 6 height 6
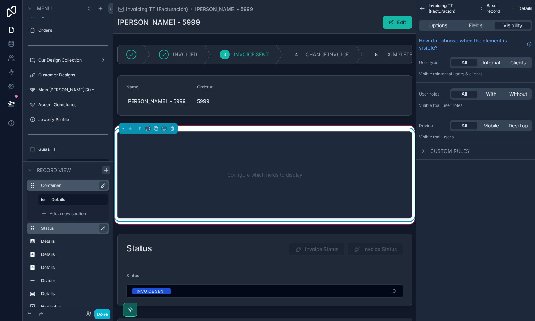
click at [265, 192] on div "Configure which fields to display" at bounding box center [264, 175] width 271 height 64
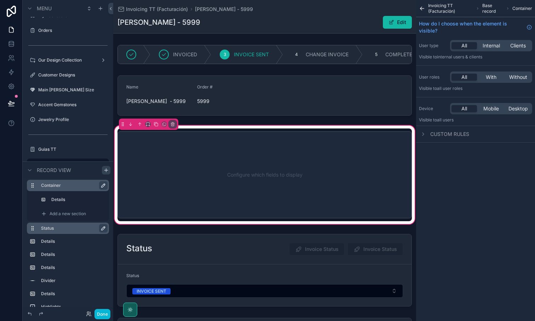
click at [106, 227] on button "scrollable content" at bounding box center [103, 228] width 8 height 8
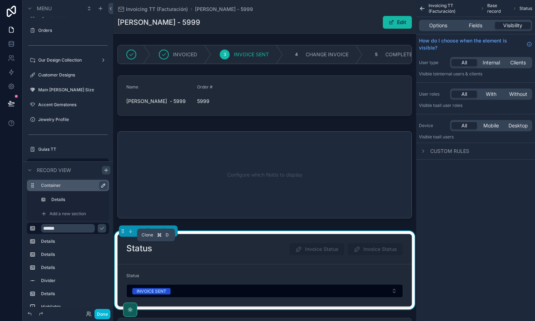
click at [156, 233] on icon "scrollable content" at bounding box center [155, 230] width 5 height 5
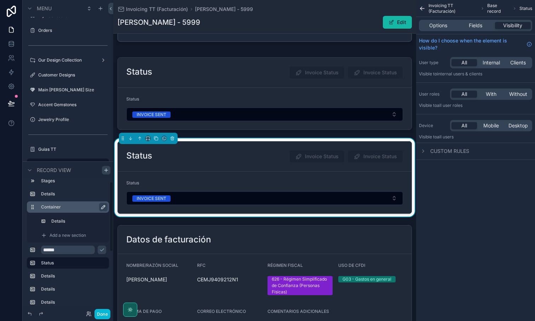
scroll to position [7, 0]
click at [172, 141] on icon "scrollable content" at bounding box center [172, 138] width 5 height 5
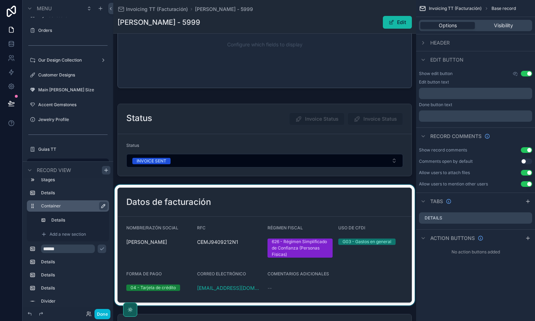
scroll to position [125, 0]
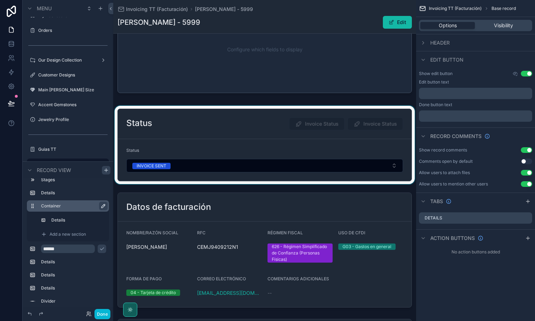
click at [261, 155] on div "scrollable content" at bounding box center [264, 145] width 303 height 78
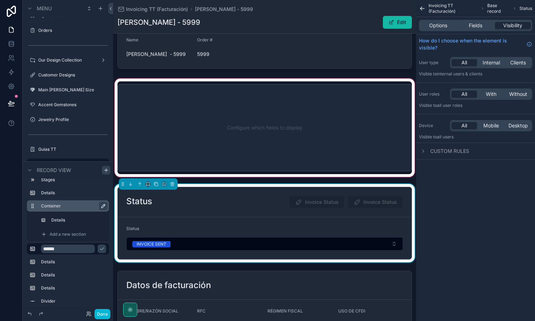
scroll to position [2, 0]
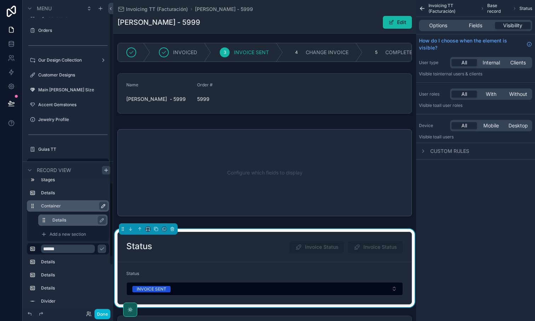
click at [72, 220] on label "Details" at bounding box center [76, 220] width 49 height 6
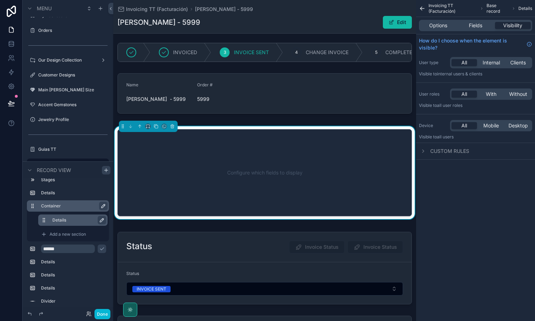
click at [101, 220] on icon "scrollable content" at bounding box center [102, 220] width 6 height 6
click at [103, 220] on icon "scrollable content" at bounding box center [101, 220] width 6 height 6
click at [72, 219] on label "Details" at bounding box center [76, 220] width 49 height 6
click at [480, 25] on span "Fields" at bounding box center [474, 25] width 13 height 7
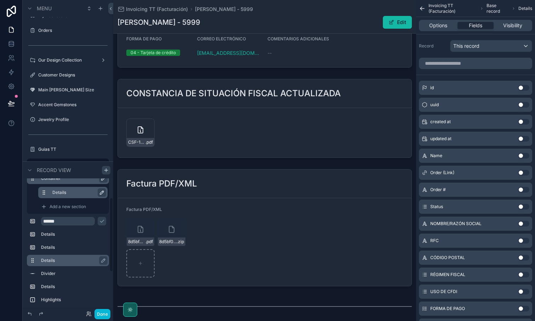
scroll to position [33, 0]
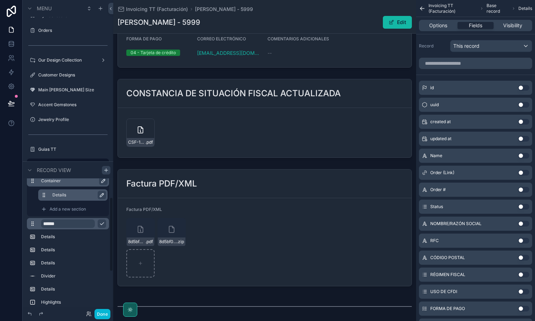
click at [103, 224] on icon "scrollable content" at bounding box center [102, 224] width 6 height 6
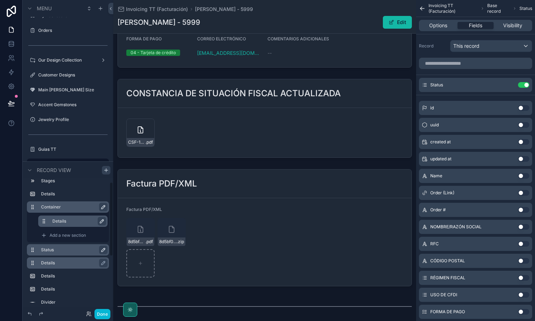
scroll to position [6, 0]
click at [66, 222] on label "Details" at bounding box center [76, 221] width 49 height 6
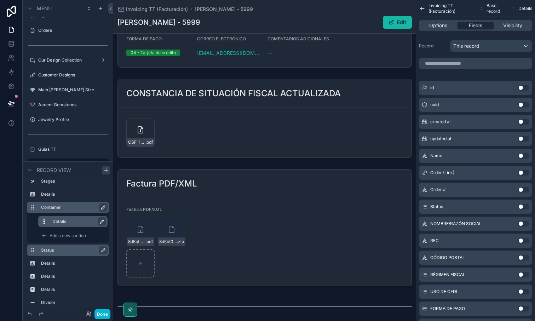
click at [66, 222] on label "Details" at bounding box center [76, 221] width 49 height 6
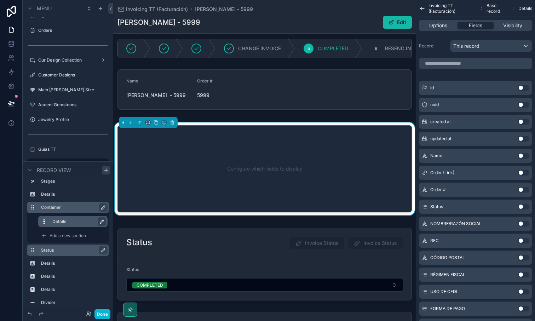
click at [521, 119] on button "Use setting" at bounding box center [523, 122] width 11 height 6
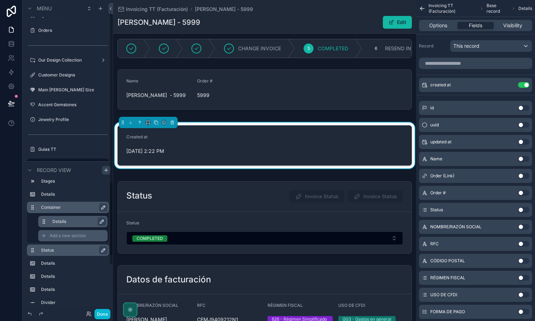
click at [63, 234] on span "Add a new section" at bounding box center [67, 236] width 36 height 6
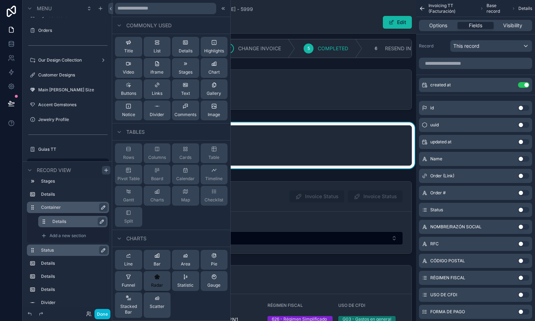
click at [159, 280] on div "Radar" at bounding box center [157, 281] width 12 height 14
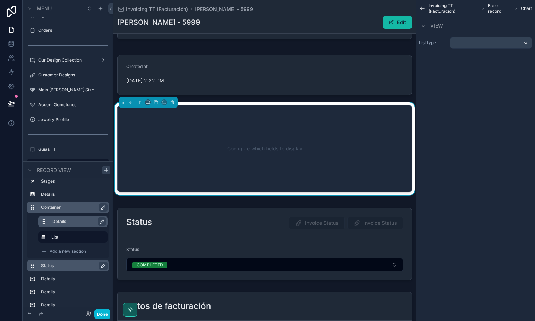
scroll to position [78, 0]
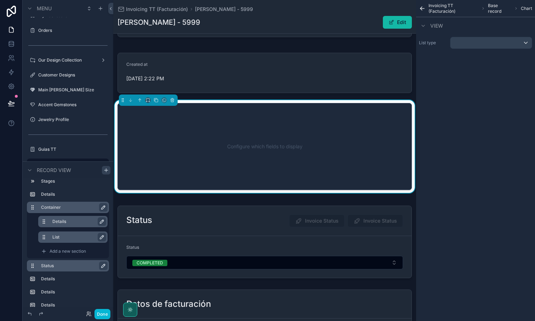
click at [101, 237] on icon "scrollable content" at bounding box center [102, 237] width 6 height 6
click at [101, 238] on icon "scrollable content" at bounding box center [101, 237] width 6 height 6
click at [45, 237] on icon "scrollable content" at bounding box center [44, 237] width 6 height 6
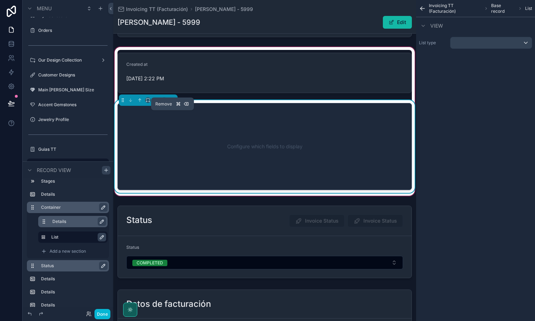
click at [174, 103] on icon "scrollable content" at bounding box center [172, 100] width 5 height 5
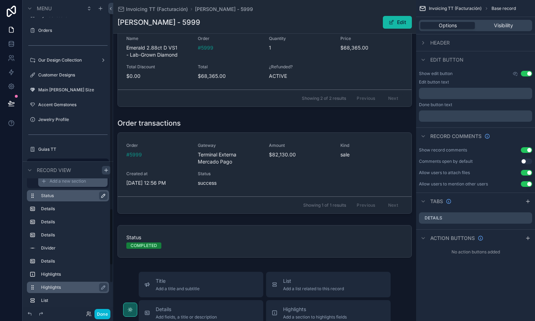
scroll to position [93, 0]
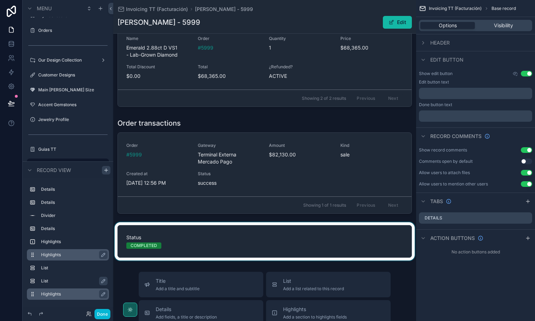
click at [192, 246] on div "scrollable content" at bounding box center [264, 241] width 303 height 38
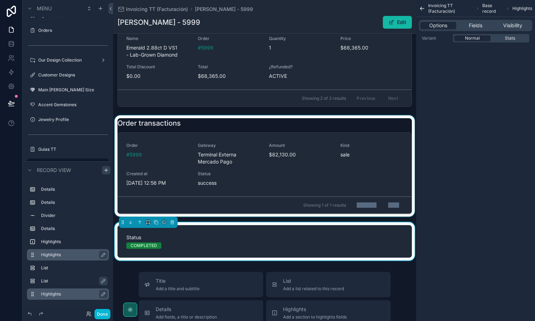
drag, startPoint x: 187, startPoint y: 245, endPoint x: 187, endPoint y: 223, distance: 21.6
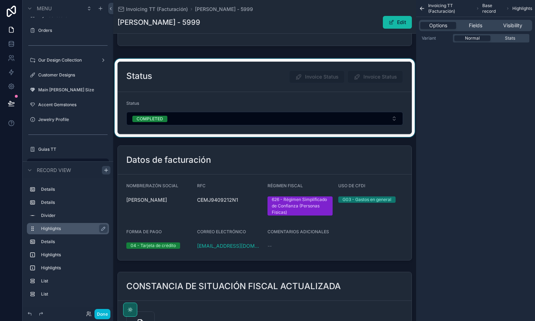
scroll to position [0, 0]
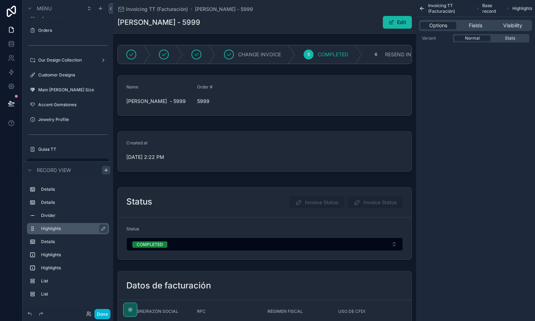
click at [200, 22] on h1 "JESUS FRANCISCO CEDANO MARTINEZ - 5999" at bounding box center [158, 22] width 83 height 10
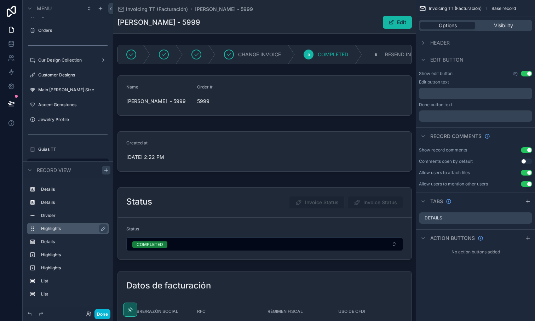
click at [326, 21] on div "JESUS FRANCISCO CEDANO MARTINEZ - 5999 Edit" at bounding box center [264, 22] width 294 height 13
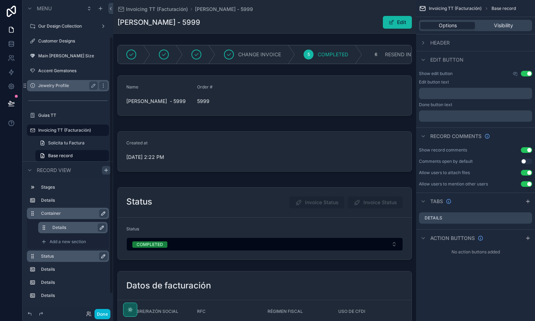
scroll to position [45, 0]
click at [200, 25] on h1 "JESUS FRANCISCO CEDANO MARTINEZ - 5999" at bounding box center [158, 22] width 83 height 10
click at [329, 25] on div "JESUS FRANCISCO CEDANO MARTINEZ - 5999 Edit" at bounding box center [264, 22] width 294 height 13
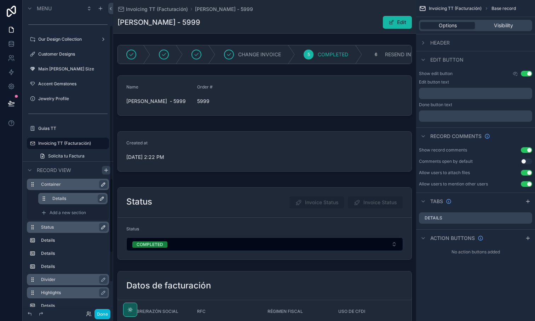
scroll to position [0, 0]
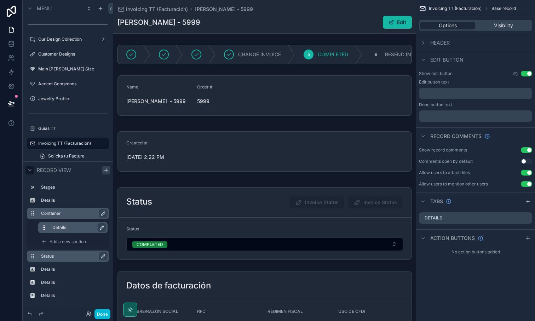
click at [31, 172] on icon "scrollable content" at bounding box center [30, 170] width 6 height 6
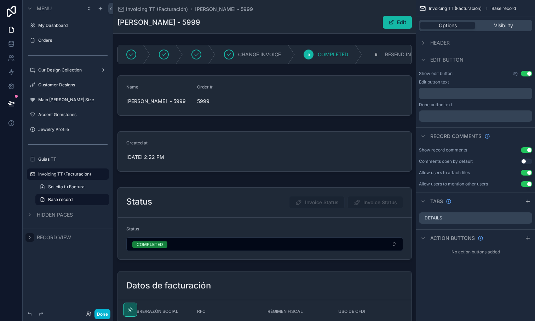
click at [320, 20] on div "JESUS FRANCISCO CEDANO MARTINEZ - 5999 Edit" at bounding box center [264, 22] width 294 height 13
click at [426, 43] on div "scrollable content" at bounding box center [423, 43] width 8 height 8
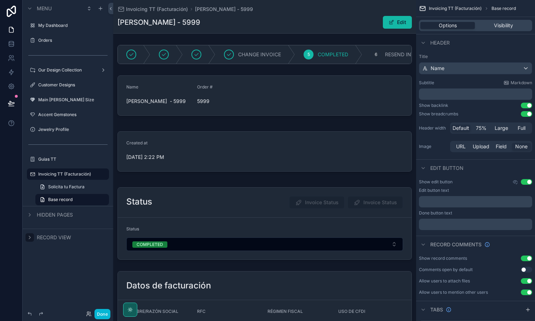
click at [433, 96] on p "﻿" at bounding box center [475, 93] width 109 height 7
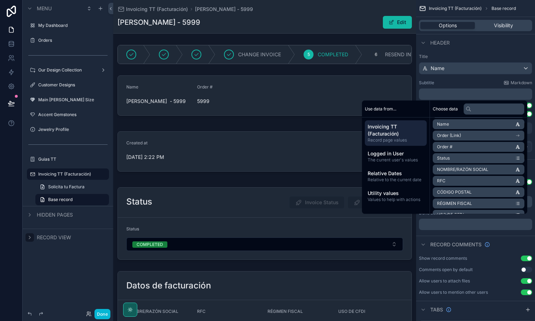
scroll to position [15, 0]
click at [507, 156] on li "Status" at bounding box center [478, 156] width 92 height 10
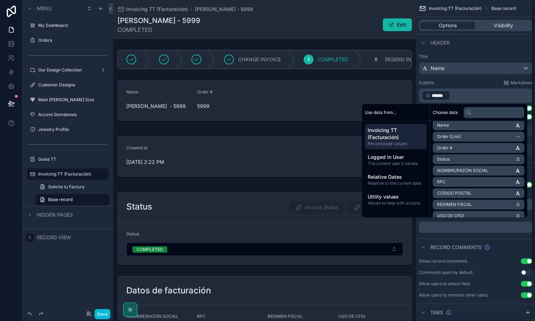
click at [489, 83] on div "Subtitle Markdown" at bounding box center [475, 83] width 113 height 6
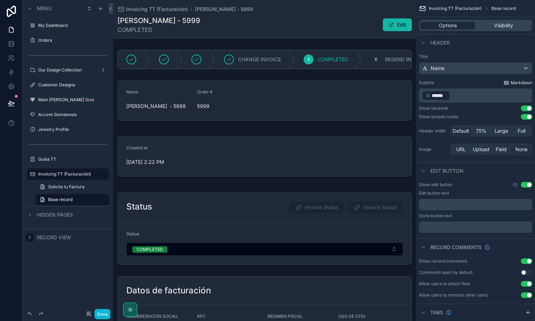
click at [511, 82] on span "Markdown" at bounding box center [521, 83] width 22 height 6
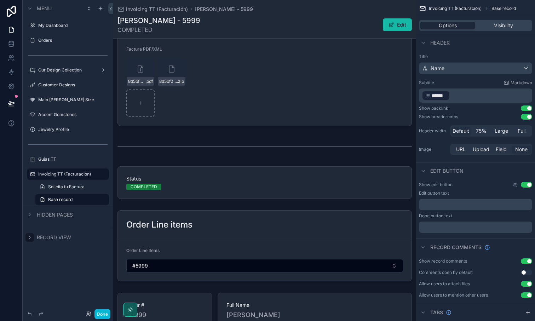
scroll to position [479, 0]
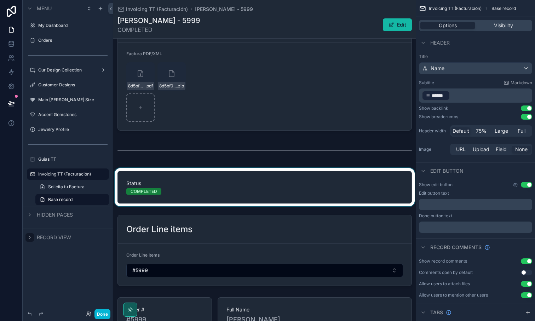
click at [166, 195] on div "scrollable content" at bounding box center [264, 187] width 303 height 38
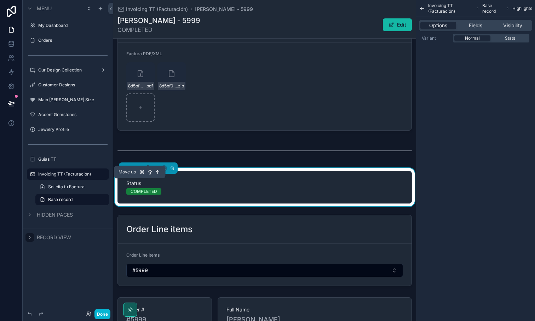
click at [140, 168] on icon "scrollable content" at bounding box center [140, 167] width 1 height 1
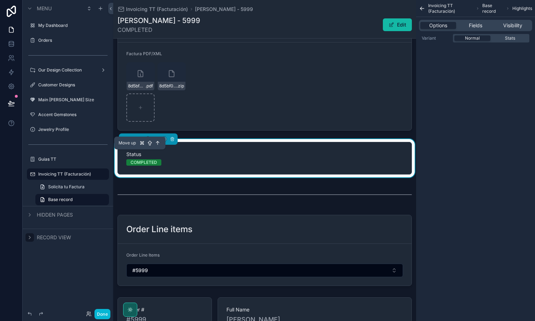
click at [140, 141] on icon "scrollable content" at bounding box center [139, 138] width 5 height 5
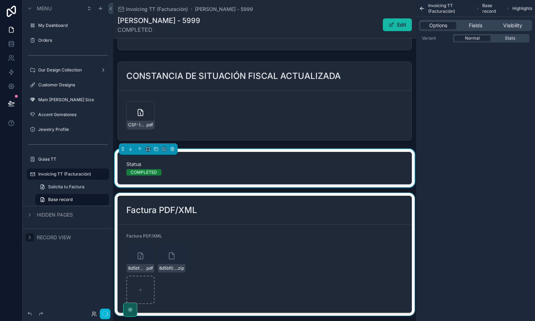
scroll to position [321, 0]
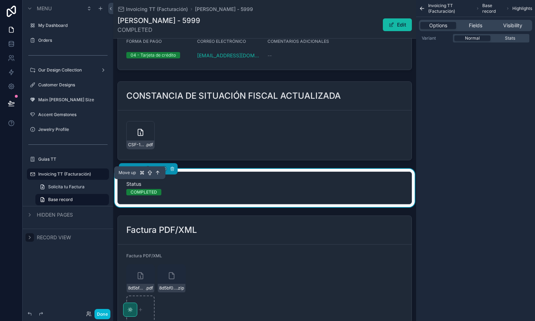
click at [139, 169] on icon "scrollable content" at bounding box center [139, 167] width 1 height 1
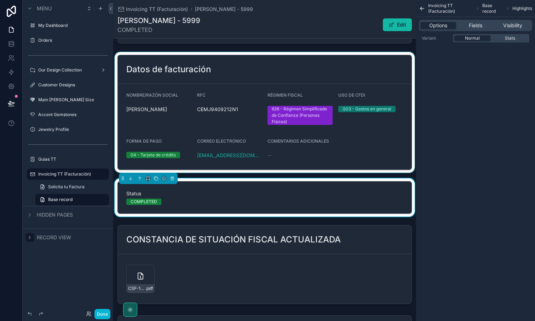
scroll to position [217, 0]
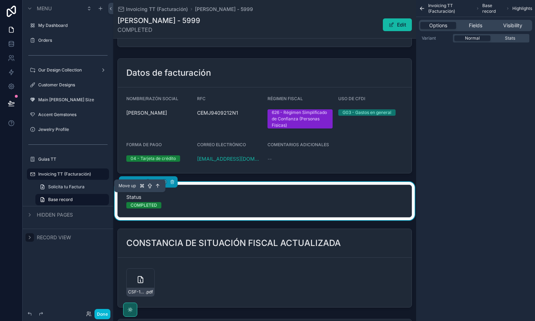
click at [139, 184] on icon "scrollable content" at bounding box center [139, 181] width 5 height 5
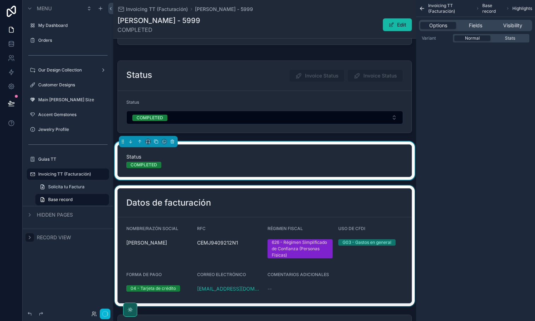
scroll to position [85, 0]
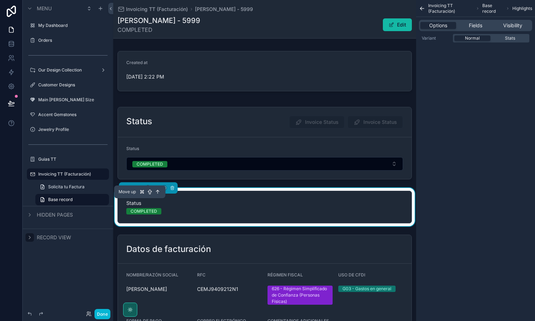
click at [139, 190] on icon "scrollable content" at bounding box center [139, 187] width 5 height 5
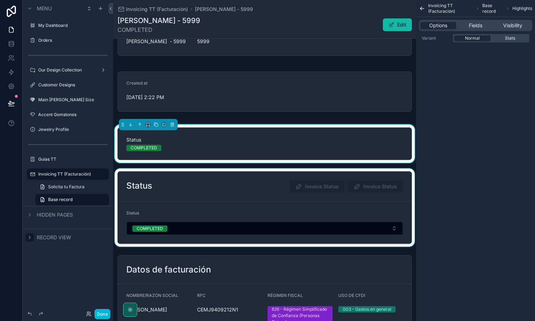
scroll to position [63, 0]
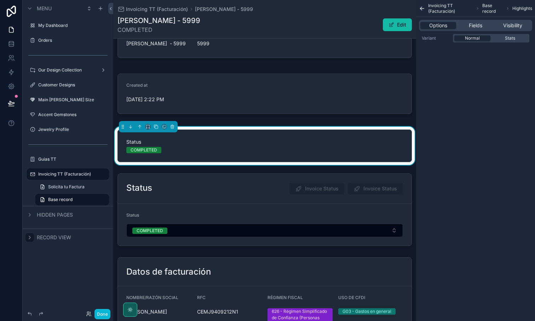
click at [455, 197] on div "Invoicing TT (Facturación) Base record Highlights Options Fields Visibility Var…" at bounding box center [475, 160] width 119 height 321
click at [103, 309] on button "Done" at bounding box center [102, 314] width 16 height 10
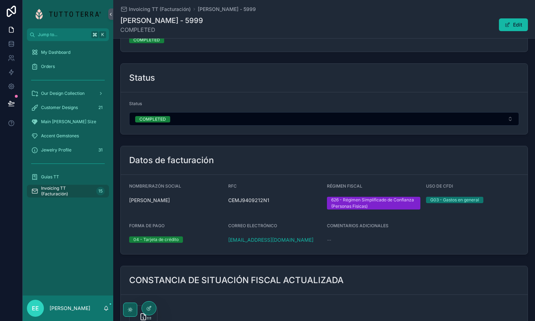
scroll to position [153, 0]
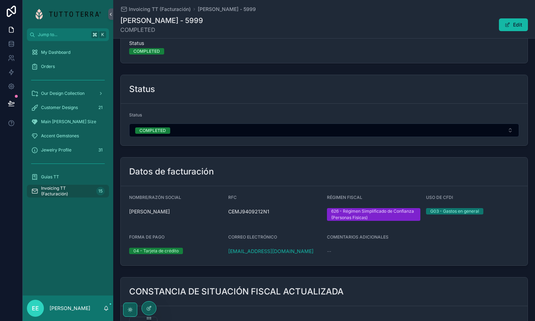
click at [201, 111] on form "Status COMPLETED" at bounding box center [324, 125] width 407 height 42
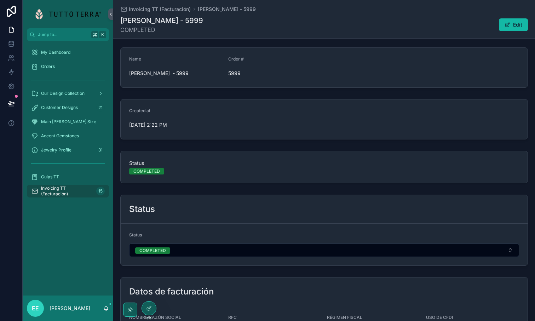
scroll to position [0, 0]
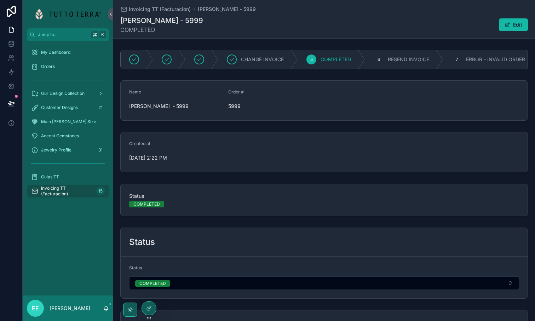
click at [188, 197] on div "Status COMPLETED" at bounding box center [323, 199] width 407 height 33
click at [150, 288] on div at bounding box center [148, 292] width 11 height 11
click at [149, 293] on icon at bounding box center [149, 293] width 6 height 6
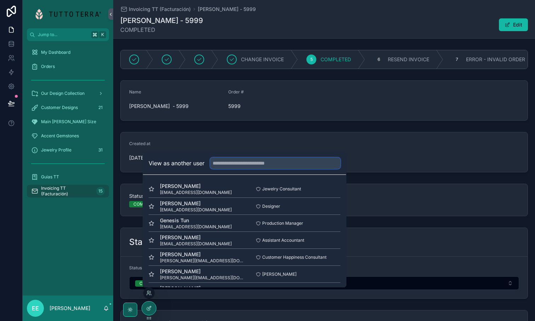
click at [224, 166] on input "text" at bounding box center [275, 162] width 130 height 11
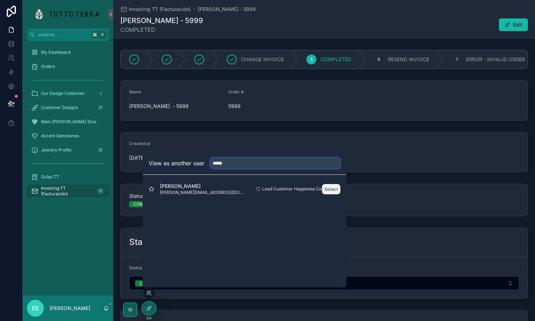
type input "*****"
click at [332, 190] on button "Select" at bounding box center [331, 189] width 18 height 10
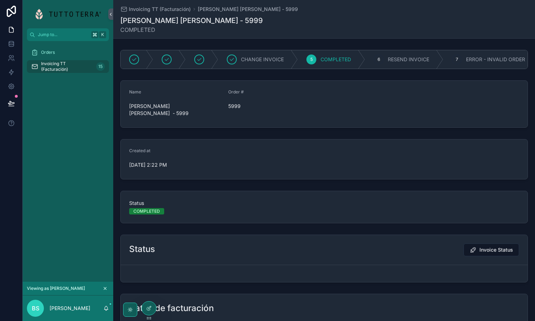
click at [106, 289] on icon "scrollable content" at bounding box center [105, 288] width 5 height 5
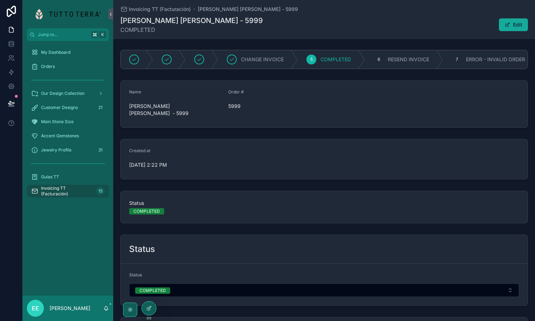
click at [505, 25] on span "scrollable content" at bounding box center [507, 25] width 6 height 6
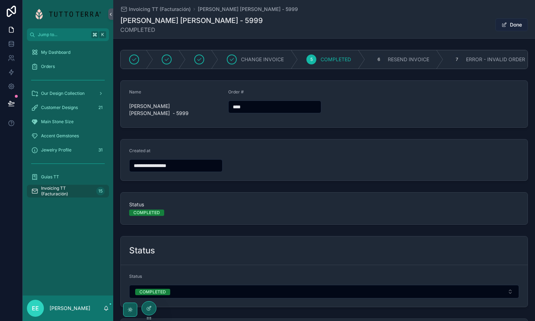
click at [505, 25] on span "scrollable content" at bounding box center [504, 25] width 6 height 6
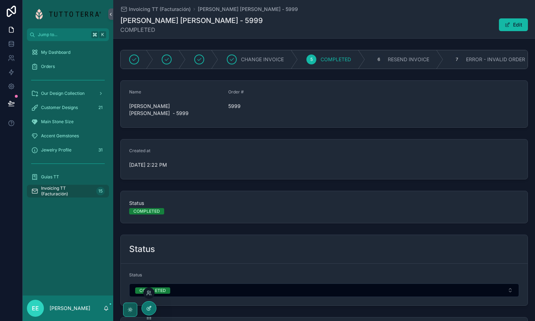
click at [148, 306] on icon at bounding box center [149, 308] width 6 height 6
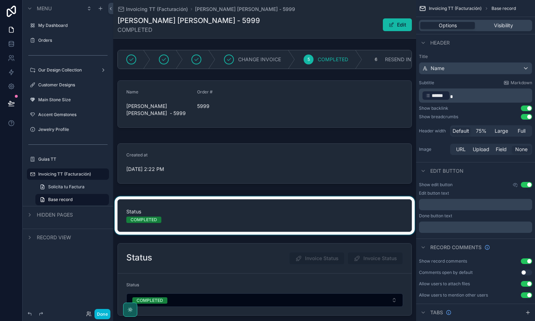
click at [238, 218] on div "scrollable content" at bounding box center [264, 215] width 303 height 38
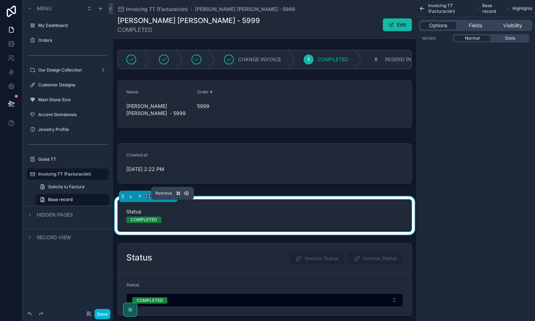
click at [172, 199] on icon "scrollable content" at bounding box center [172, 196] width 5 height 5
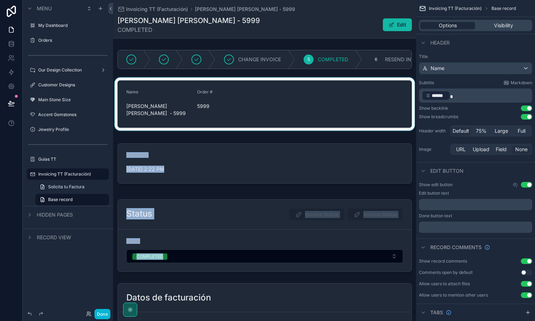
drag, startPoint x: 195, startPoint y: 230, endPoint x: 195, endPoint y: 113, distance: 116.7
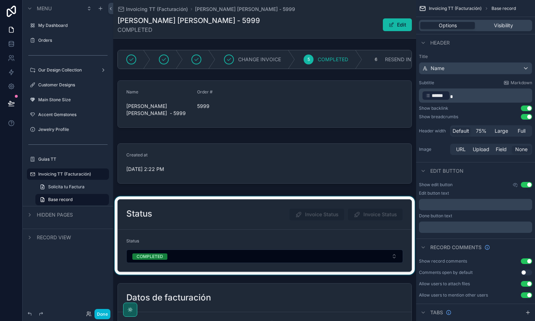
click at [191, 218] on div "scrollable content" at bounding box center [264, 235] width 303 height 78
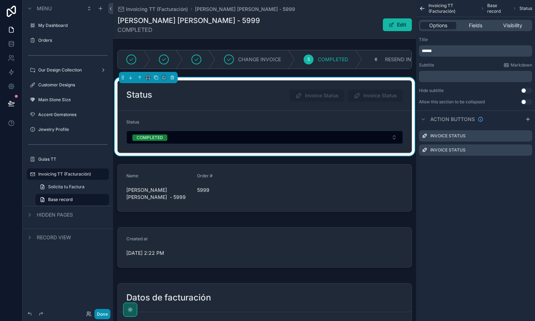
click at [105, 313] on button "Done" at bounding box center [102, 314] width 16 height 10
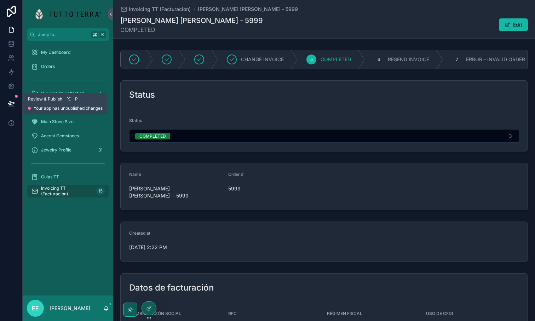
click at [12, 100] on icon at bounding box center [11, 103] width 7 height 7
click at [9, 152] on div at bounding box center [11, 160] width 23 height 321
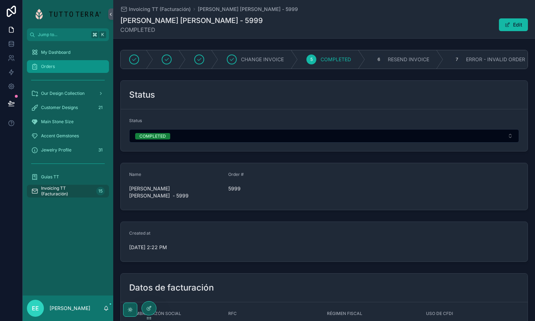
click at [57, 70] on div "Orders" at bounding box center [68, 66] width 74 height 11
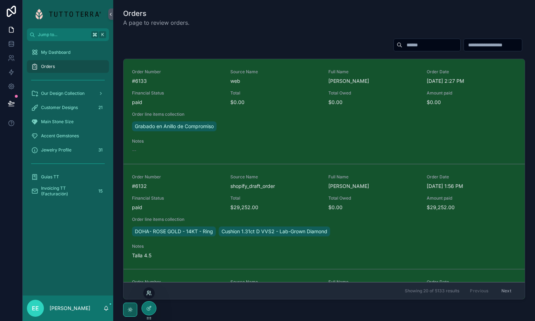
click at [150, 294] on icon at bounding box center [149, 293] width 6 height 6
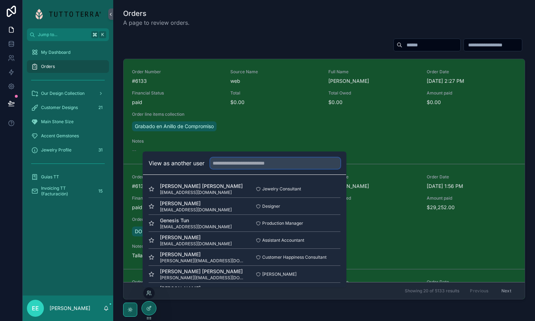
click at [238, 164] on input "text" at bounding box center [275, 162] width 130 height 11
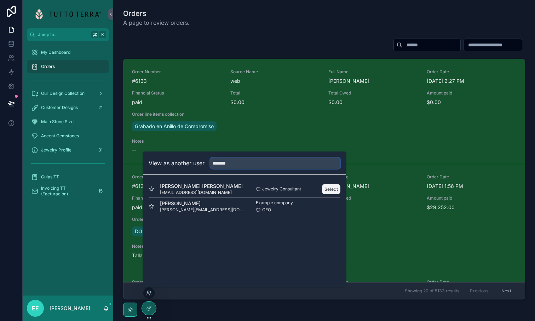
type input "*******"
click at [333, 189] on button "Select" at bounding box center [331, 189] width 18 height 10
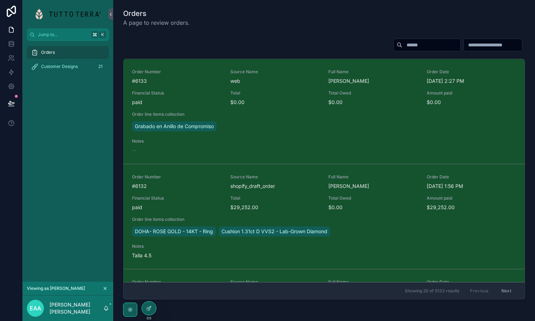
click at [55, 53] on div "Orders" at bounding box center [68, 52] width 74 height 11
click at [416, 45] on input "scrollable content" at bounding box center [431, 45] width 58 height 10
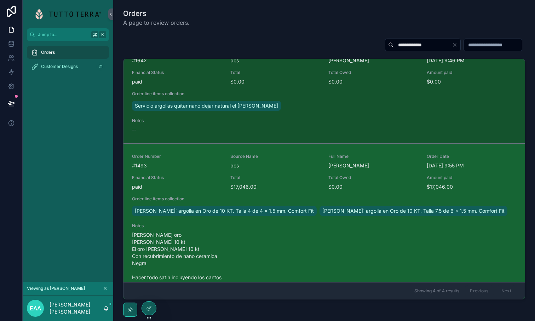
scroll to position [230, 0]
type input "**********"
click at [187, 176] on span "Financial Status" at bounding box center [177, 178] width 90 height 6
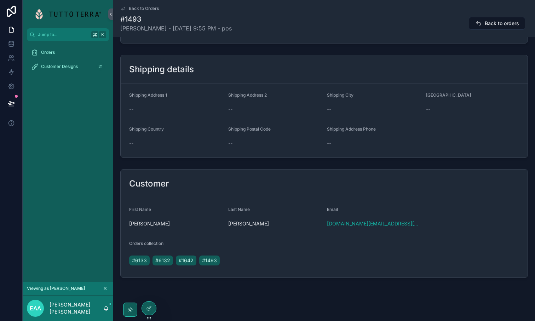
scroll to position [630, 0]
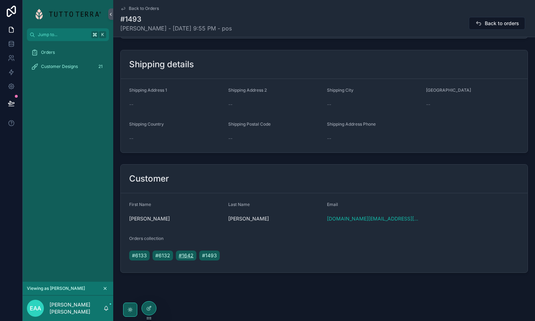
click at [184, 256] on span "#1642" at bounding box center [186, 255] width 15 height 7
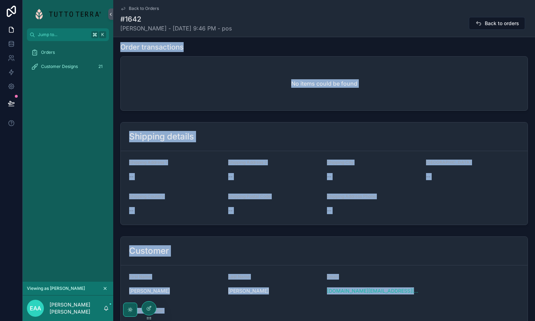
scroll to position [406, 0]
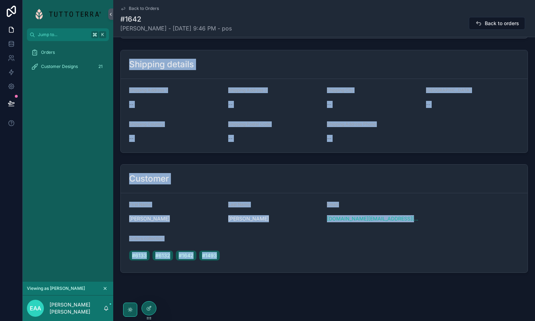
drag, startPoint x: 205, startPoint y: 173, endPoint x: 448, endPoint y: 320, distance: 284.6
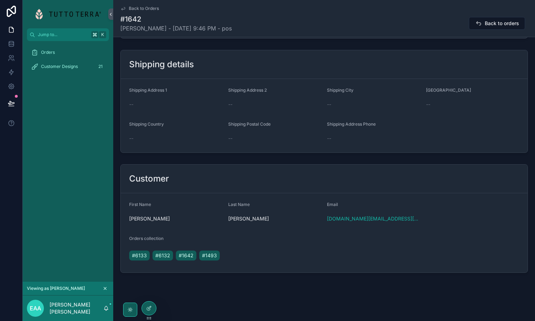
click at [340, 163] on div "Customer First Name [PERSON_NAME] Last Name [PERSON_NAME] [DOMAIN_NAME][EMAIL_A…" at bounding box center [323, 218] width 421 height 114
click at [162, 256] on span "#6132" at bounding box center [162, 255] width 15 height 7
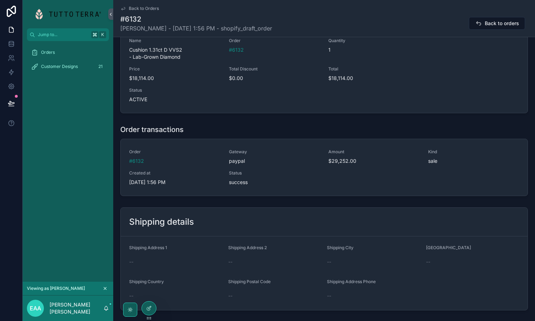
scroll to position [462, 0]
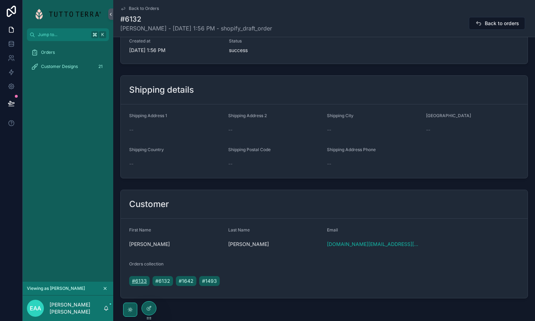
click at [138, 280] on span "#6133" at bounding box center [139, 280] width 15 height 7
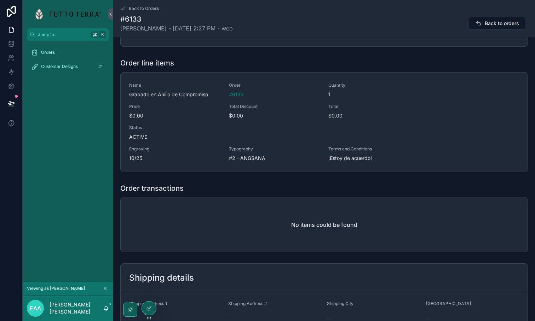
scroll to position [420, 0]
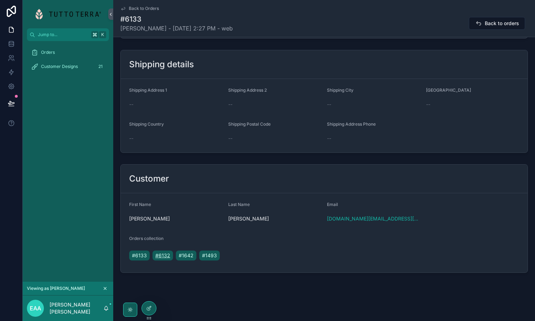
click at [165, 255] on span "#6132" at bounding box center [162, 255] width 15 height 7
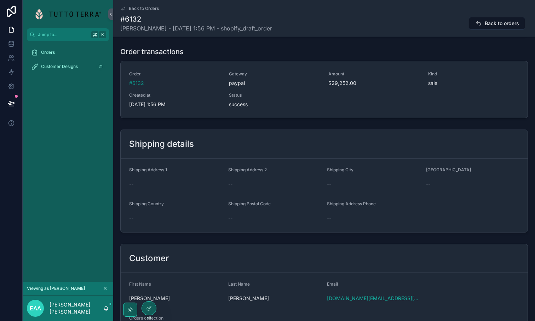
scroll to position [487, 0]
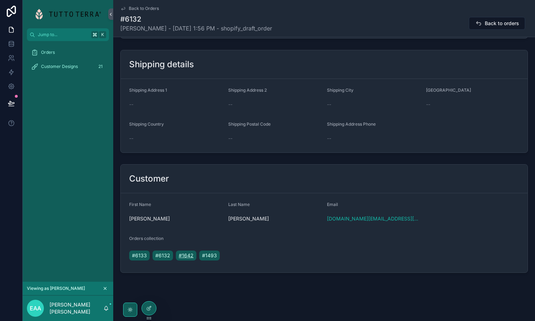
click at [188, 253] on span "#1642" at bounding box center [186, 255] width 15 height 7
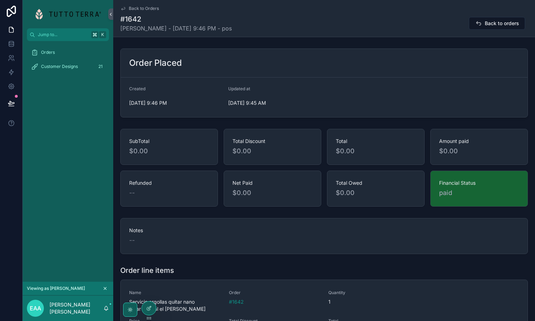
scroll to position [406, 0]
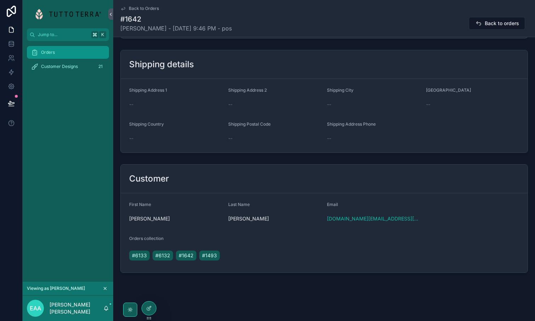
click at [75, 53] on div "Orders" at bounding box center [68, 52] width 74 height 11
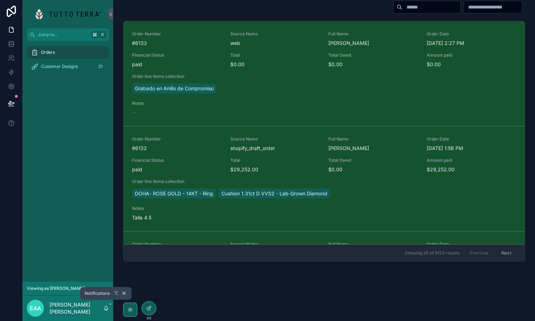
click at [105, 308] on icon "scrollable content" at bounding box center [106, 308] width 6 height 6
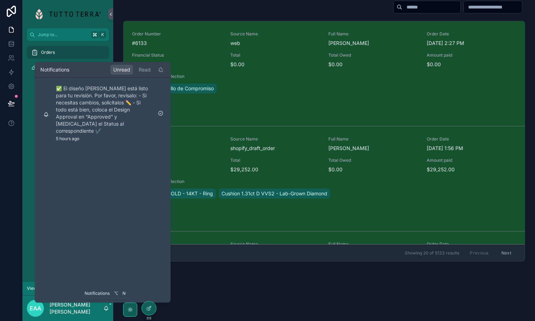
click at [104, 306] on icon "scrollable content" at bounding box center [106, 308] width 6 height 6
click at [153, 310] on div at bounding box center [149, 307] width 14 height 13
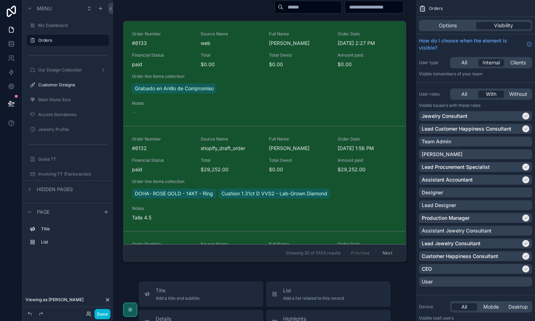
click at [106, 300] on icon at bounding box center [108, 300] width 6 height 6
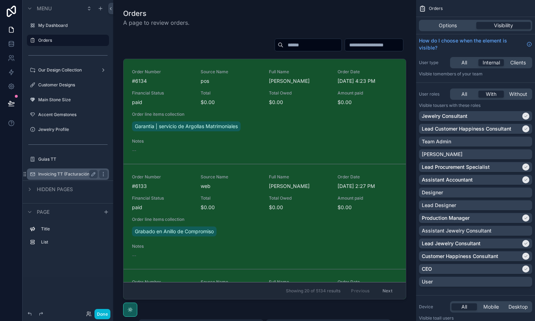
click at [58, 174] on label "Invoicing TT (Facturación)" at bounding box center [66, 174] width 57 height 6
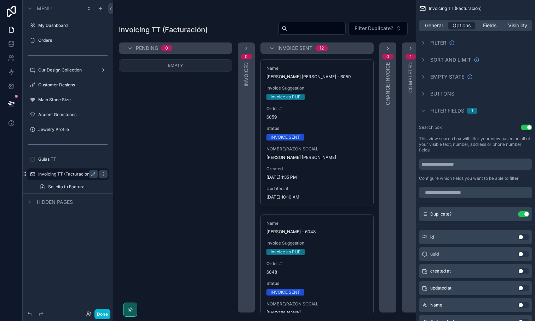
click at [341, 176] on div "scrollable content" at bounding box center [264, 160] width 303 height 321
click at [341, 176] on span "[DATE] 1:35 PM" at bounding box center [316, 177] width 101 height 6
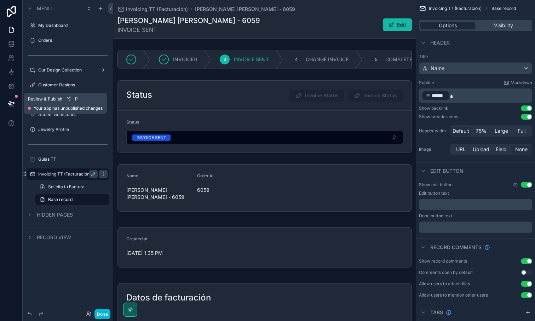
click at [10, 106] on icon at bounding box center [10, 106] width 5 height 0
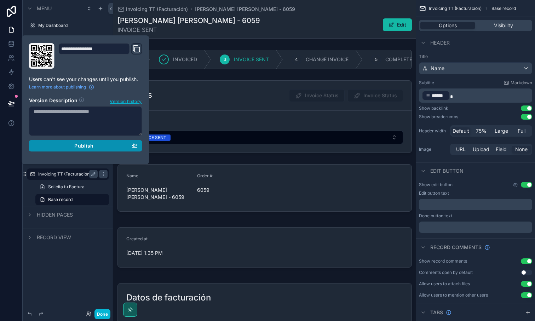
click at [82, 146] on span "Publish" at bounding box center [83, 145] width 19 height 6
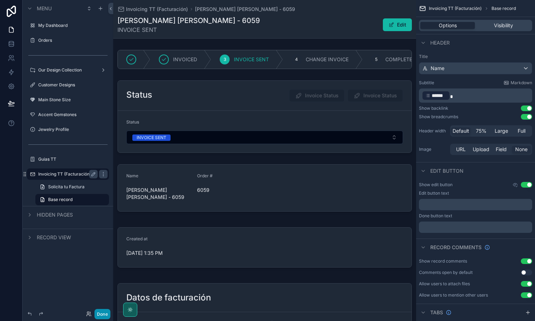
click at [104, 312] on button "Done" at bounding box center [102, 314] width 16 height 10
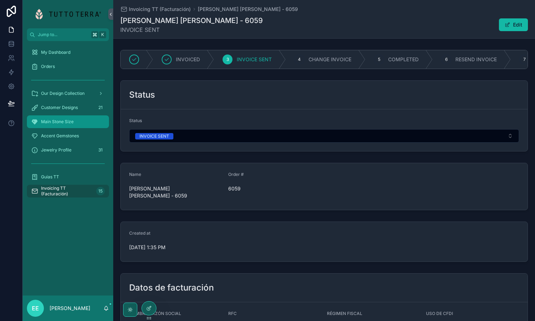
click at [59, 124] on span "Main Stone Size" at bounding box center [57, 122] width 33 height 6
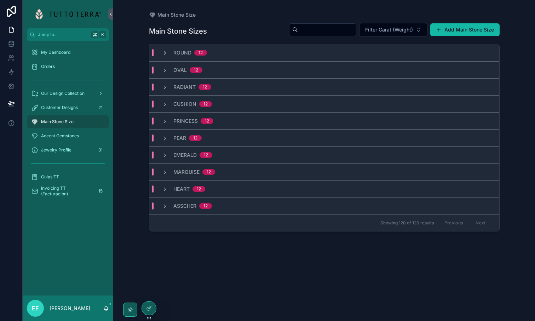
click at [165, 51] on icon "scrollable content" at bounding box center [165, 53] width 6 height 6
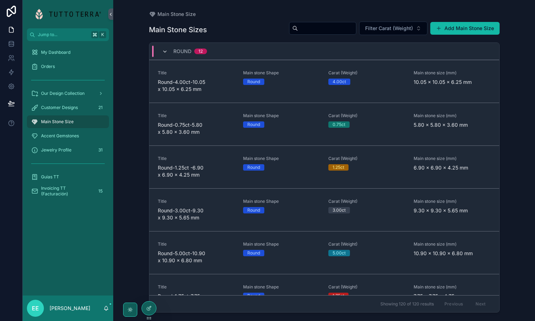
click at [165, 50] on icon "scrollable content" at bounding box center [165, 52] width 6 height 6
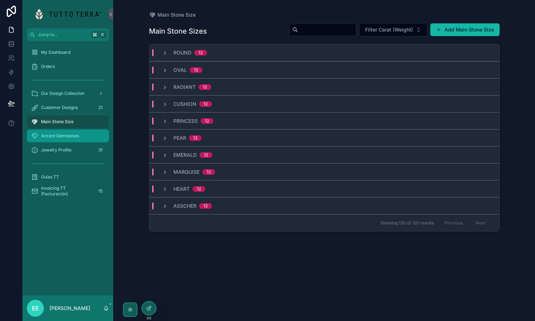
click at [74, 136] on span "Accent Gemstones" at bounding box center [60, 136] width 38 height 6
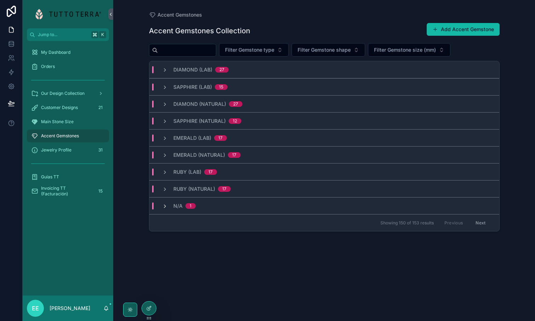
click at [165, 205] on icon "scrollable content" at bounding box center [165, 206] width 6 height 6
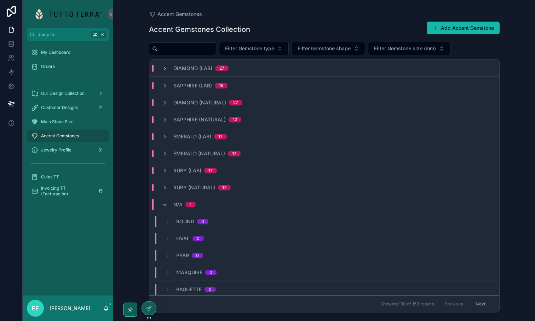
click at [164, 204] on icon "scrollable content" at bounding box center [165, 205] width 6 height 6
